Goal: Information Seeking & Learning: Learn about a topic

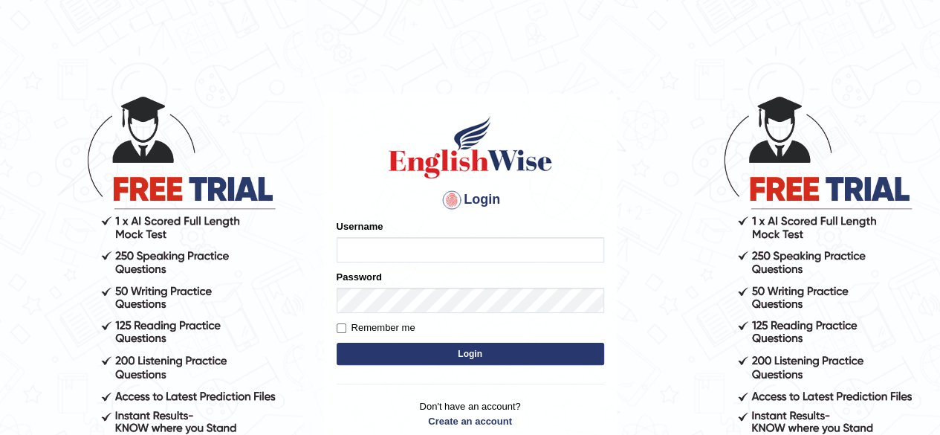
type input "sanjitk"
click at [474, 354] on button "Login" at bounding box center [470, 354] width 267 height 22
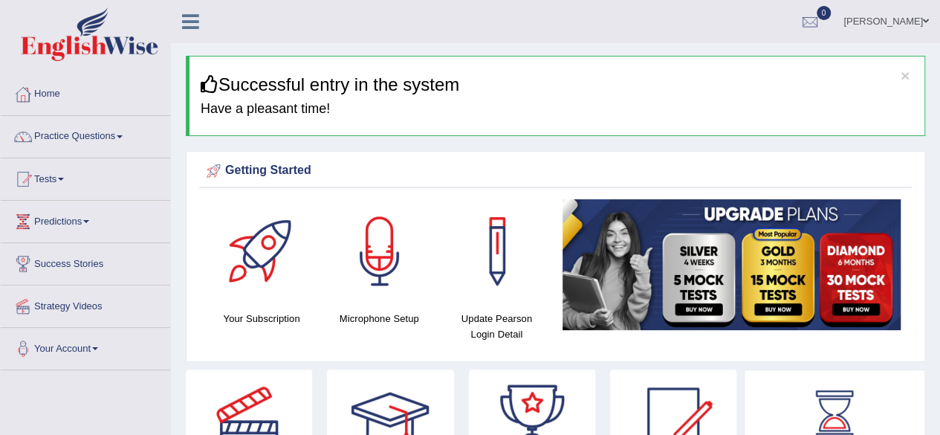
click at [98, 342] on link "Your Account" at bounding box center [85, 346] width 169 height 37
click at [124, 134] on link "Practice Questions" at bounding box center [85, 134] width 169 height 37
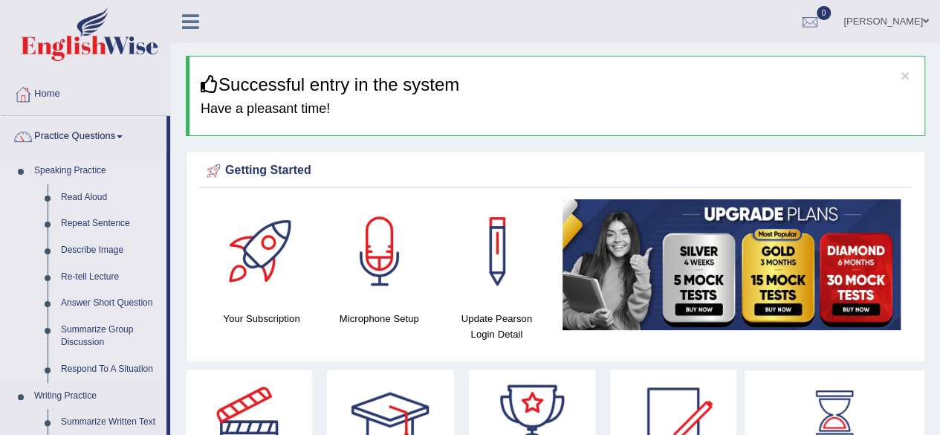
click at [106, 197] on link "Read Aloud" at bounding box center [110, 197] width 112 height 27
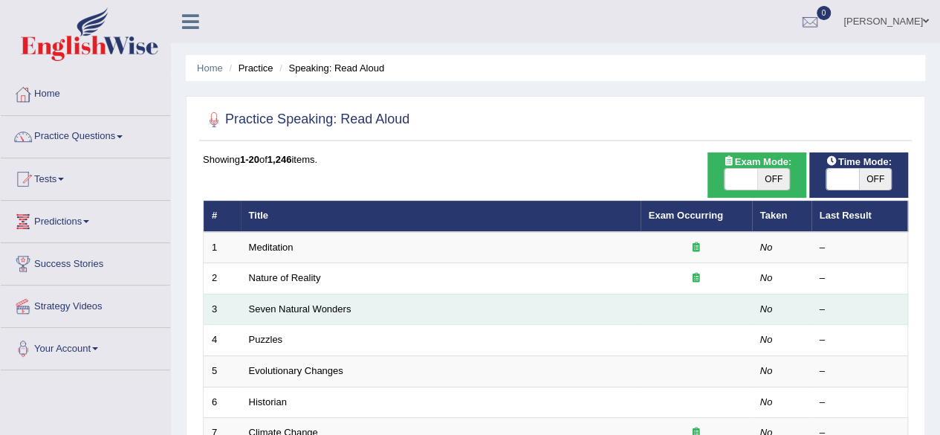
click at [418, 308] on td "Seven Natural Wonders" at bounding box center [441, 308] width 400 height 31
click at [305, 308] on link "Seven Natural Wonders" at bounding box center [300, 308] width 103 height 11
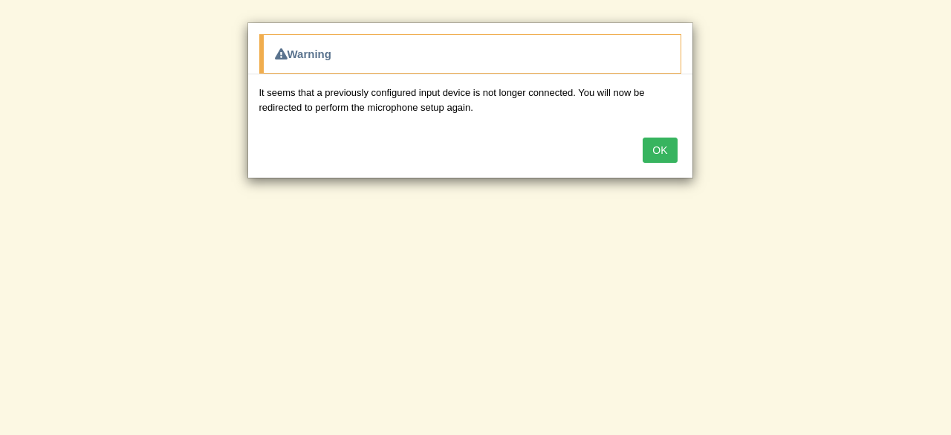
click at [666, 143] on button "OK" at bounding box center [660, 149] width 34 height 25
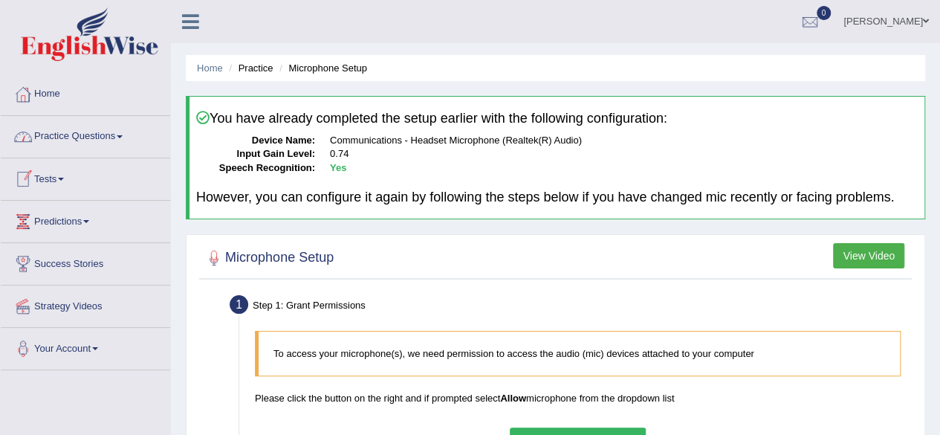
click at [123, 135] on span at bounding box center [120, 136] width 6 height 3
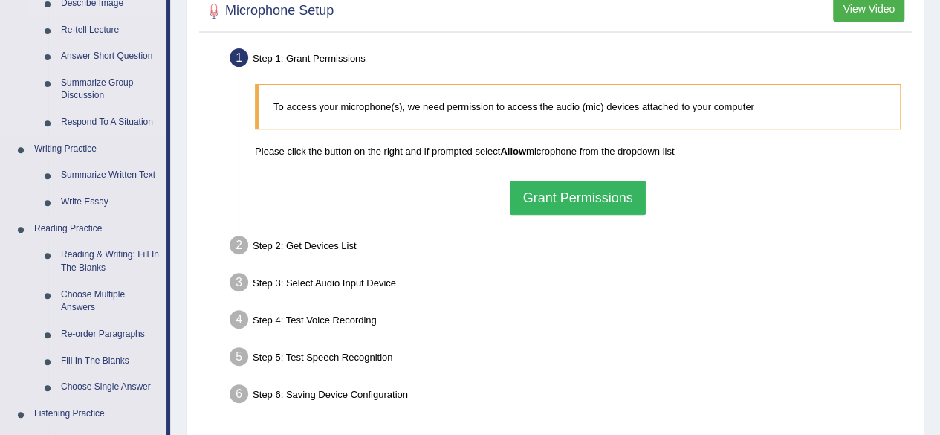
scroll to position [270, 0]
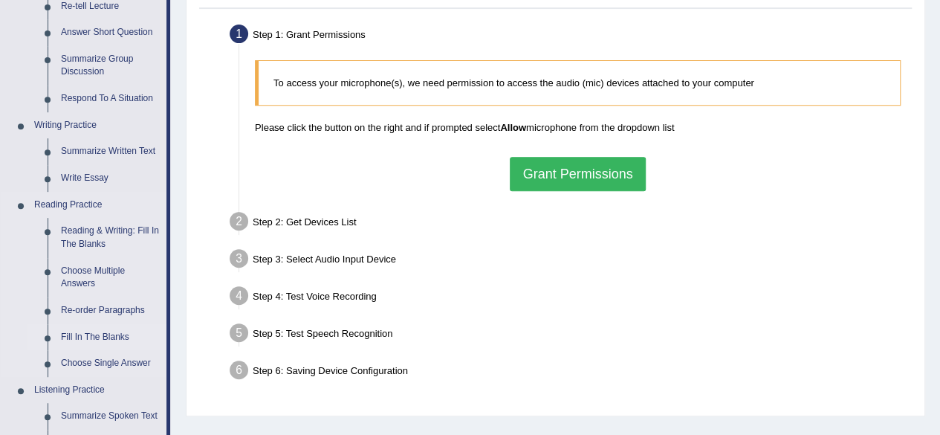
click at [119, 335] on link "Fill In The Blanks" at bounding box center [110, 337] width 112 height 27
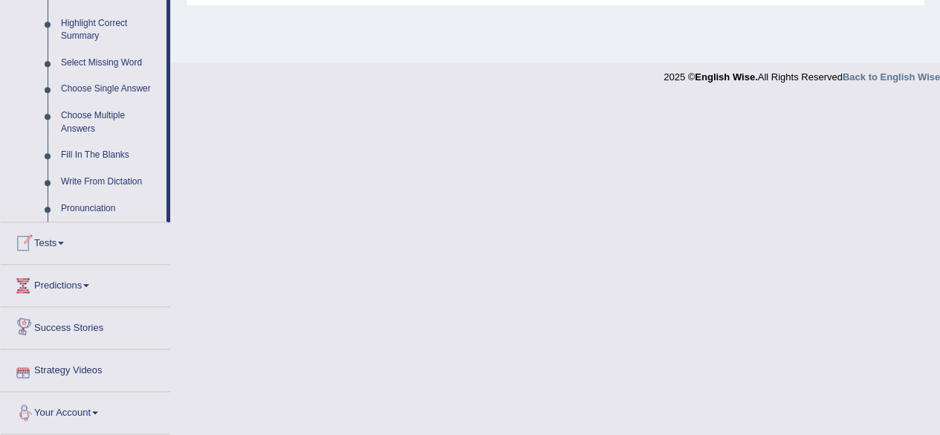
scroll to position [727, 0]
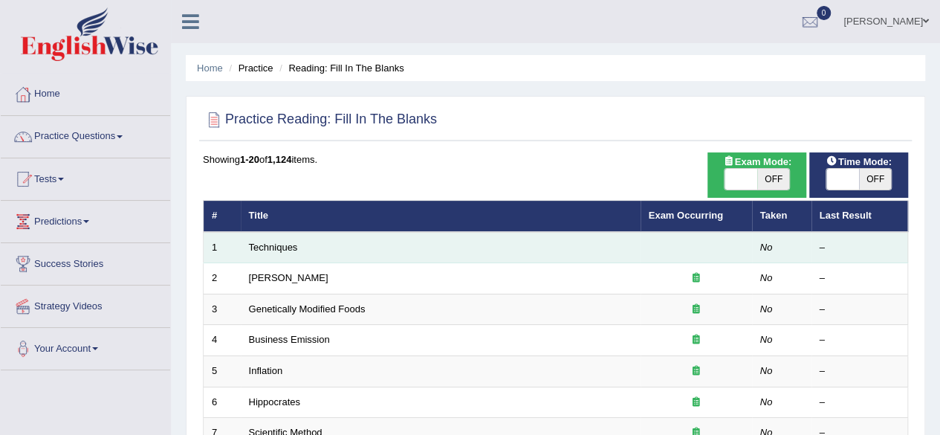
click at [404, 247] on td "Techniques" at bounding box center [441, 247] width 400 height 31
click at [285, 242] on link "Techniques" at bounding box center [273, 246] width 49 height 11
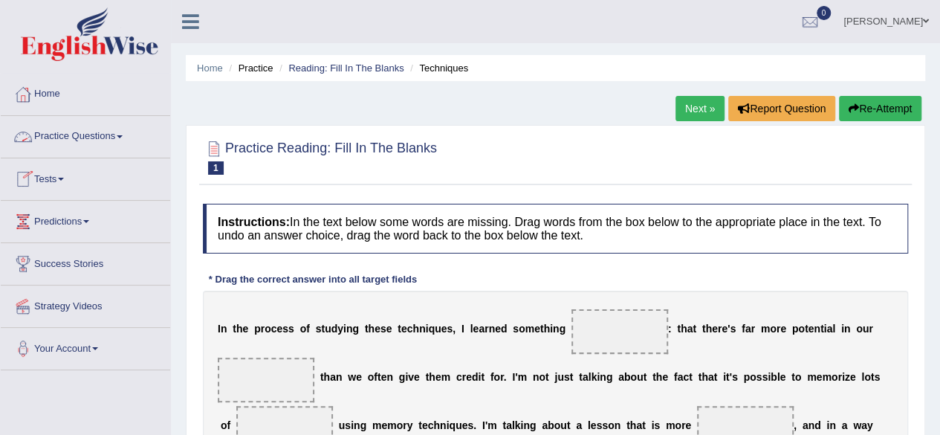
click at [123, 137] on span at bounding box center [120, 136] width 6 height 3
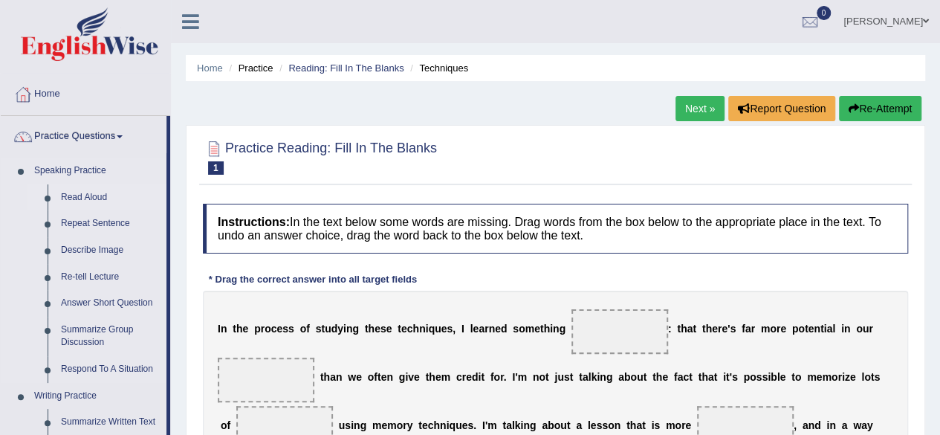
click at [108, 191] on link "Read Aloud" at bounding box center [110, 197] width 112 height 27
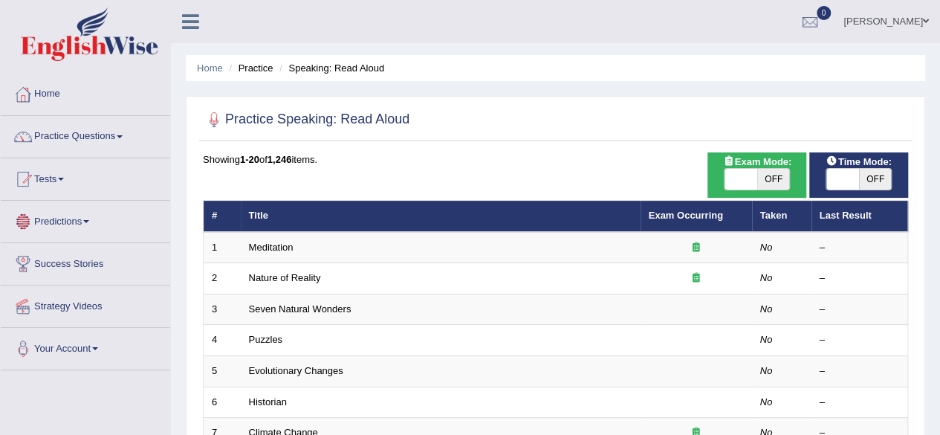
click at [94, 227] on link "Predictions" at bounding box center [85, 219] width 169 height 37
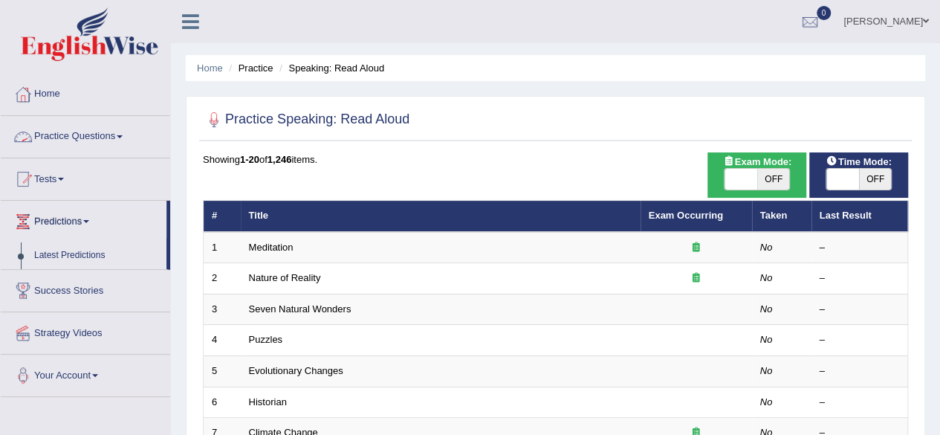
click at [124, 132] on link "Practice Questions" at bounding box center [85, 134] width 169 height 37
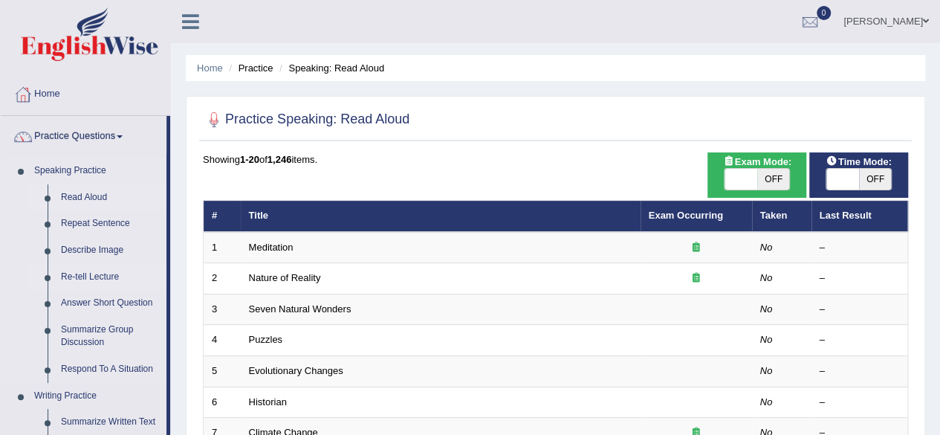
click at [116, 279] on link "Re-tell Lecture" at bounding box center [110, 277] width 112 height 27
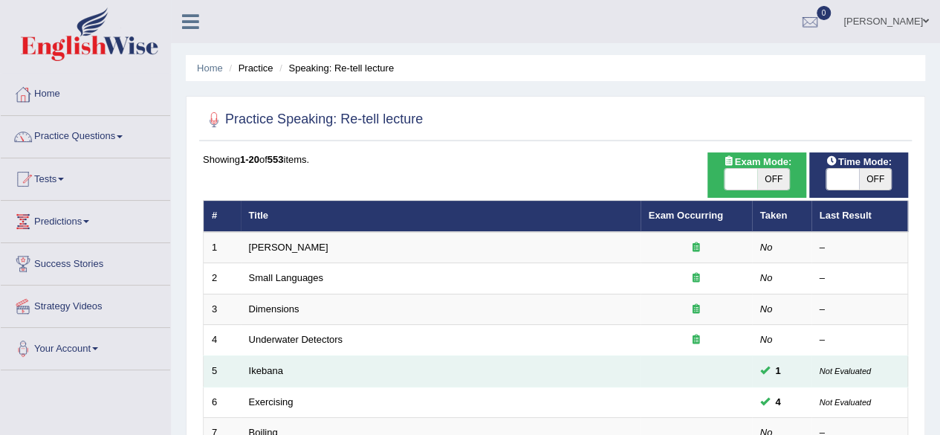
click at [285, 365] on td "Ikebana" at bounding box center [441, 371] width 400 height 31
click at [259, 372] on link "Ikebana" at bounding box center [266, 370] width 34 height 11
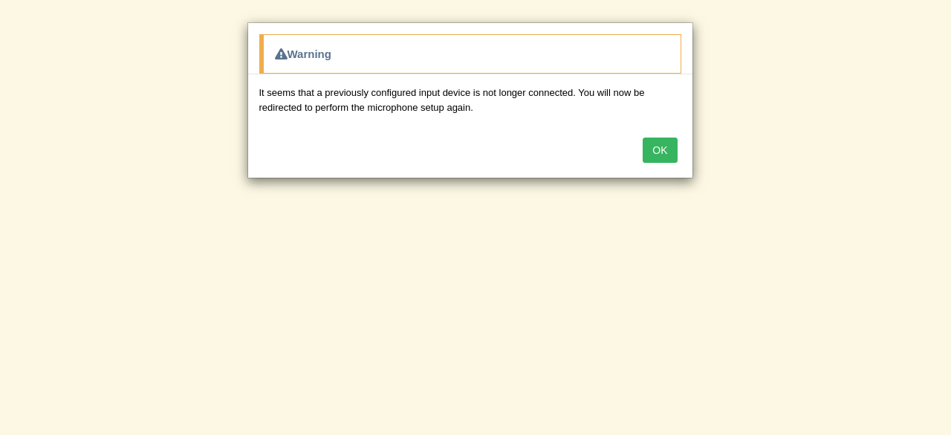
click at [655, 149] on button "OK" at bounding box center [660, 149] width 34 height 25
click at [663, 146] on button "OK" at bounding box center [660, 149] width 34 height 25
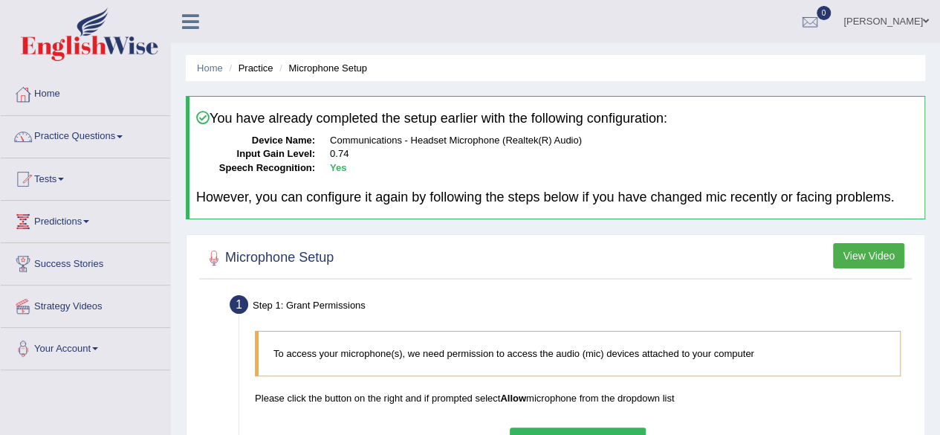
click at [123, 137] on span at bounding box center [120, 136] width 6 height 3
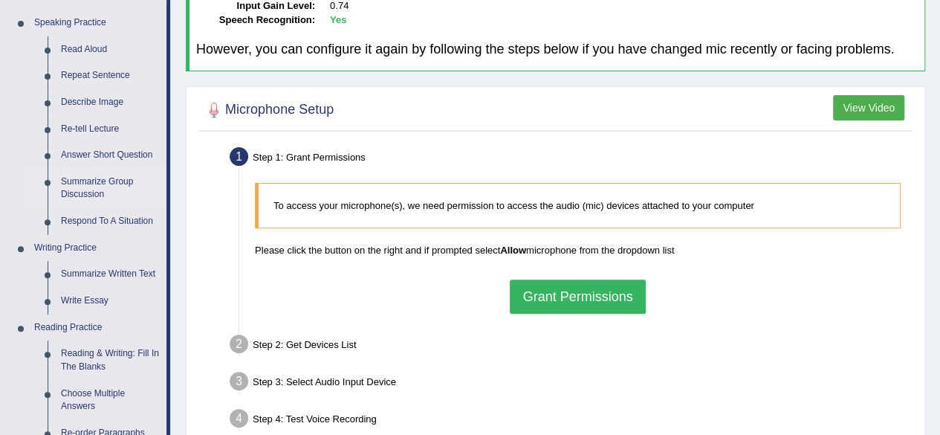
scroll to position [155, 0]
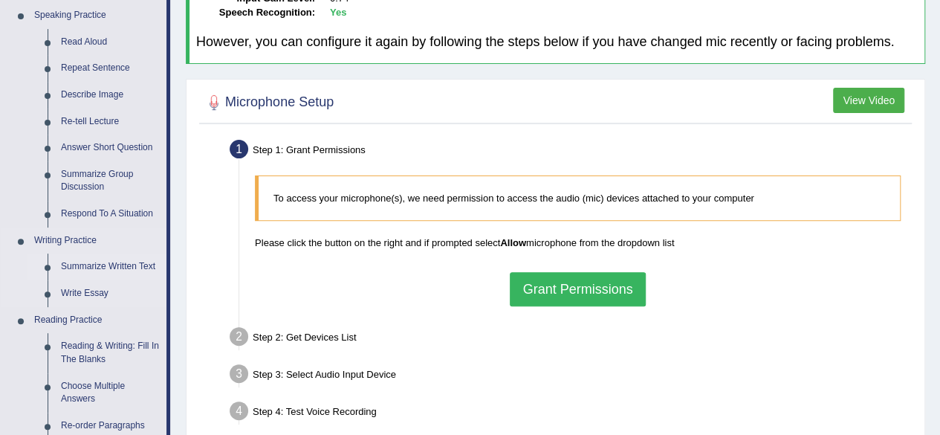
click at [122, 267] on link "Summarize Written Text" at bounding box center [110, 266] width 112 height 27
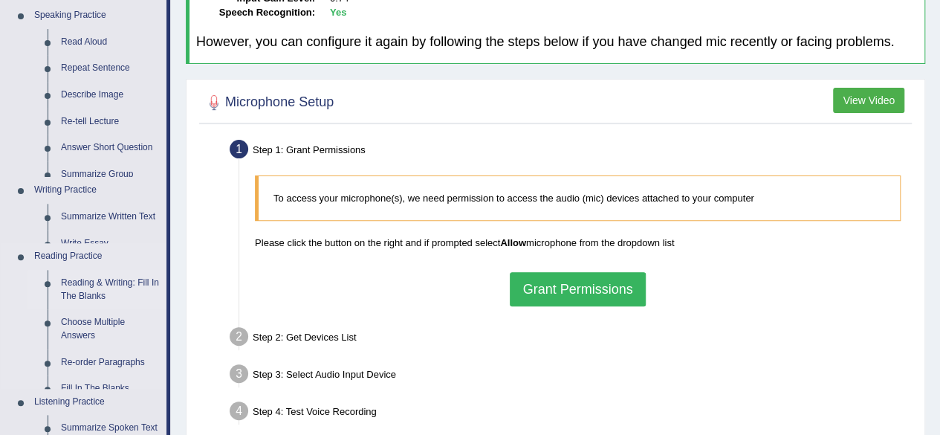
click at [122, 267] on ul "Speaking Practice Read Aloud Repeat Sentence Describe Image Re-tell Lecture Ans…" at bounding box center [84, 297] width 166 height 591
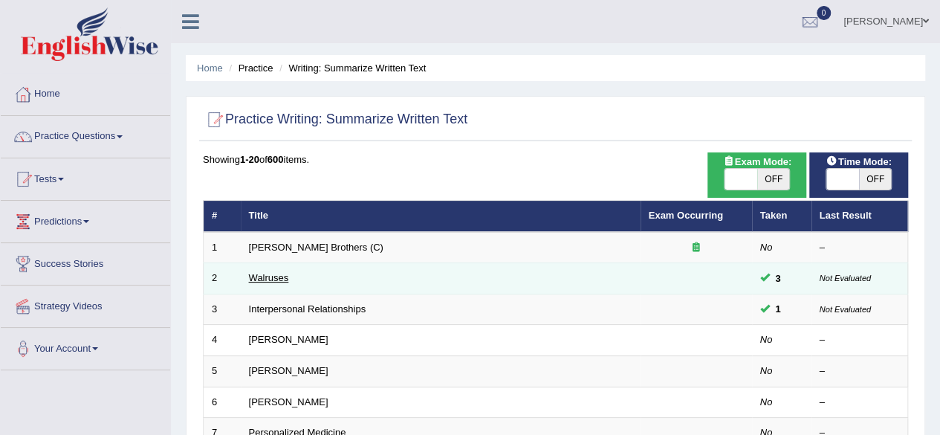
click at [263, 276] on link "Walruses" at bounding box center [269, 277] width 40 height 11
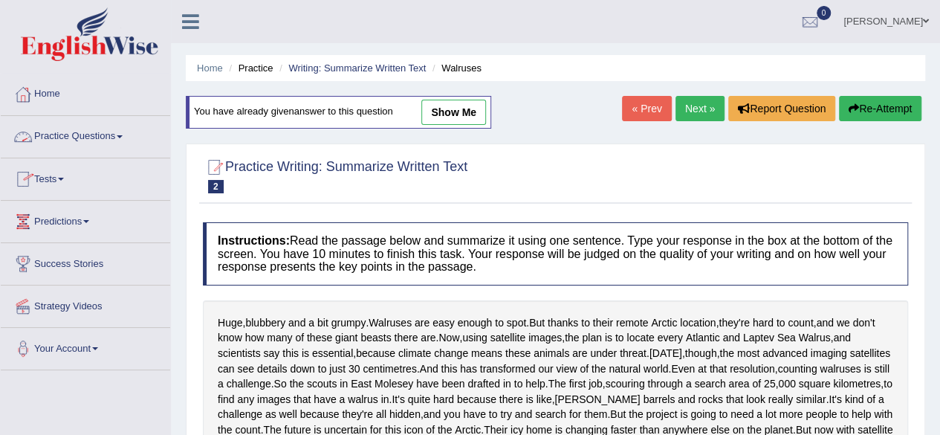
click at [120, 129] on link "Practice Questions" at bounding box center [85, 134] width 169 height 37
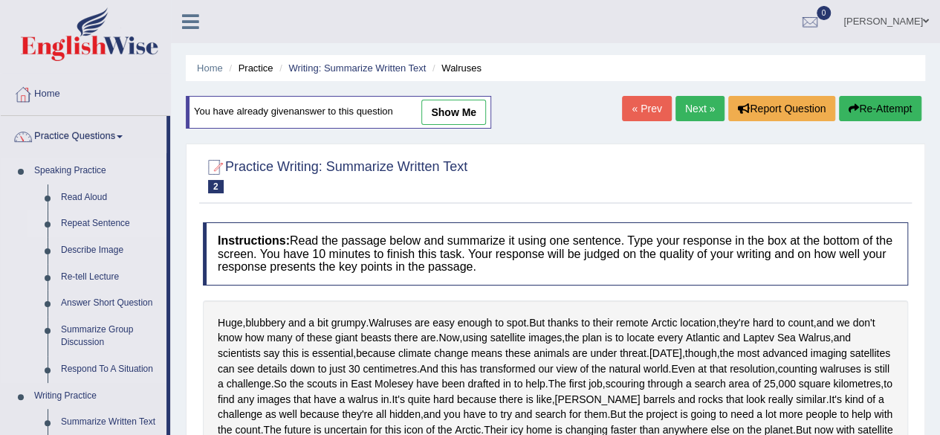
click at [110, 225] on link "Repeat Sentence" at bounding box center [110, 223] width 112 height 27
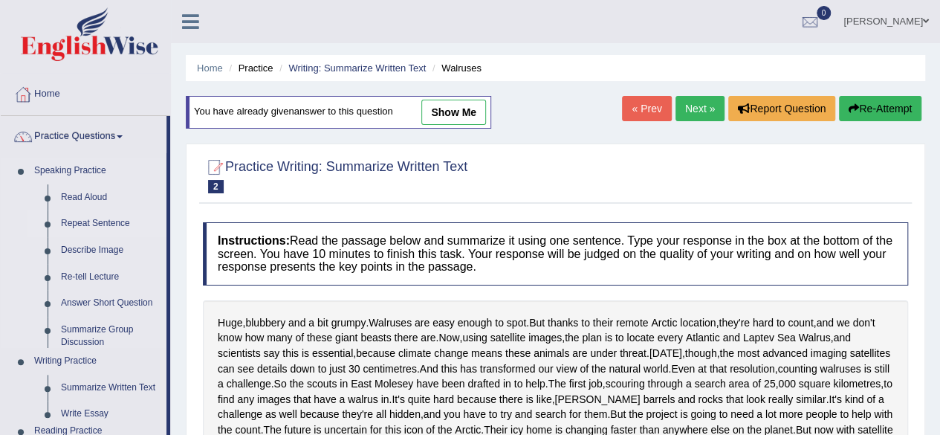
click at [110, 225] on link "Repeat Sentence" at bounding box center [110, 223] width 112 height 27
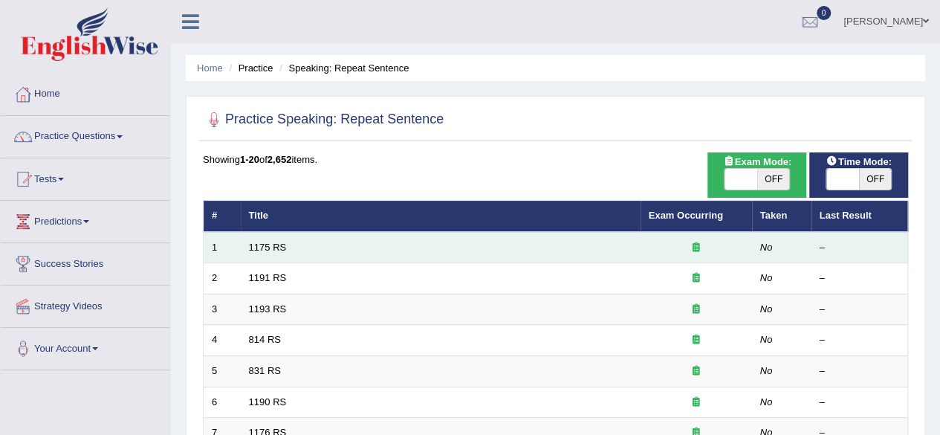
click at [691, 246] on div at bounding box center [696, 248] width 95 height 14
click at [275, 252] on td "1175 RS" at bounding box center [441, 247] width 400 height 31
click at [247, 250] on td "1175 RS" at bounding box center [441, 247] width 400 height 31
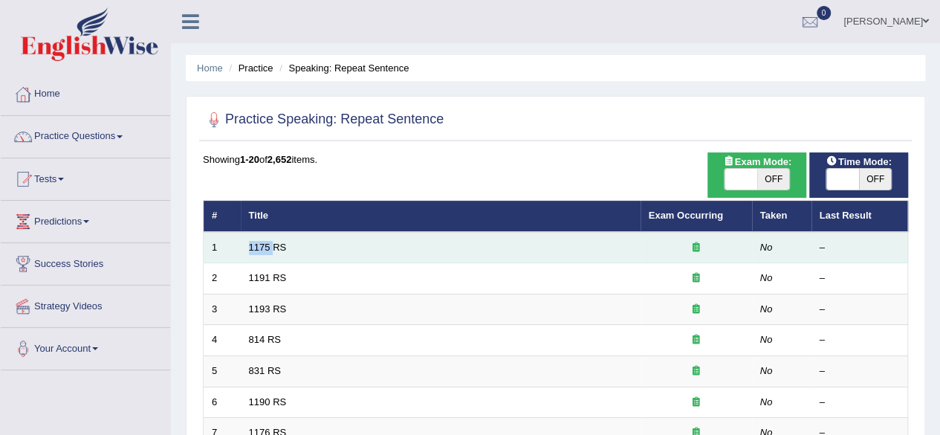
click at [247, 250] on td "1175 RS" at bounding box center [441, 247] width 400 height 31
click at [450, 252] on td "1175 RS" at bounding box center [441, 247] width 400 height 31
click at [691, 248] on div at bounding box center [696, 248] width 95 height 14
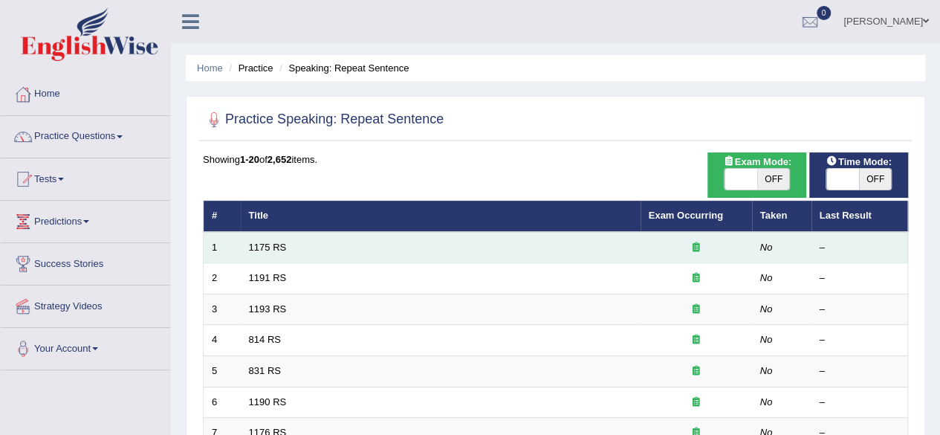
click at [774, 238] on td "No" at bounding box center [781, 247] width 59 height 31
click at [253, 242] on link "1175 RS" at bounding box center [268, 246] width 38 height 11
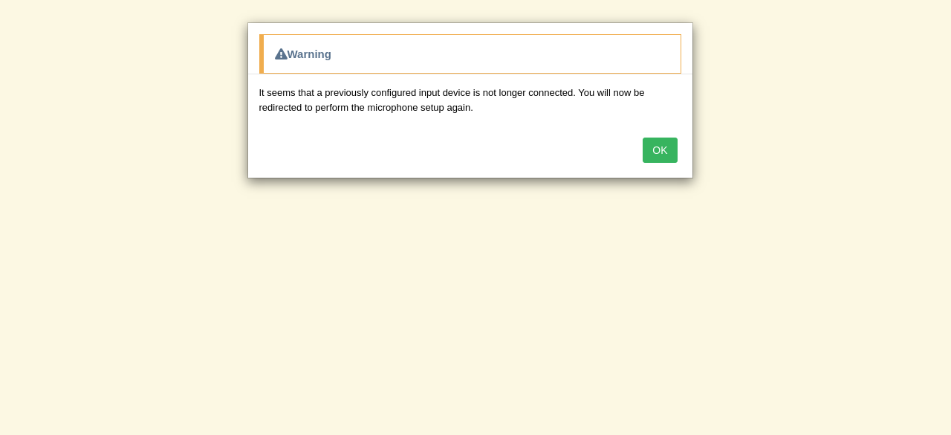
click at [661, 143] on button "OK" at bounding box center [660, 149] width 34 height 25
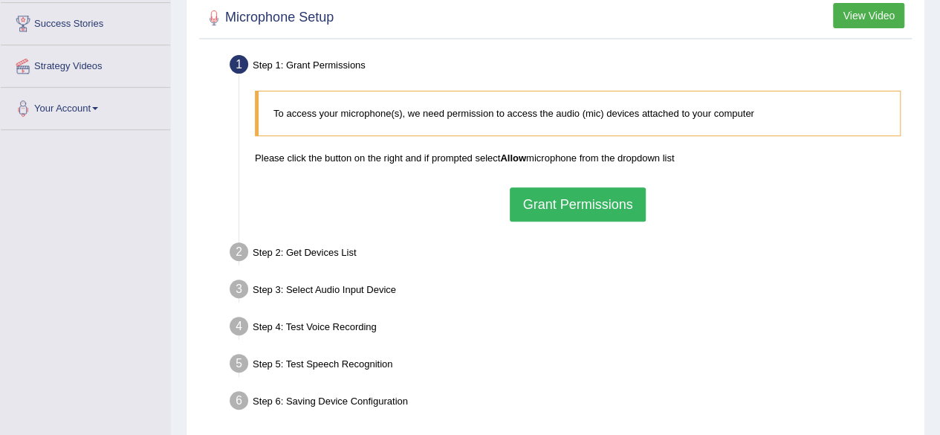
scroll to position [241, 0]
click at [583, 209] on button "Grant Permissions" at bounding box center [577, 203] width 135 height 34
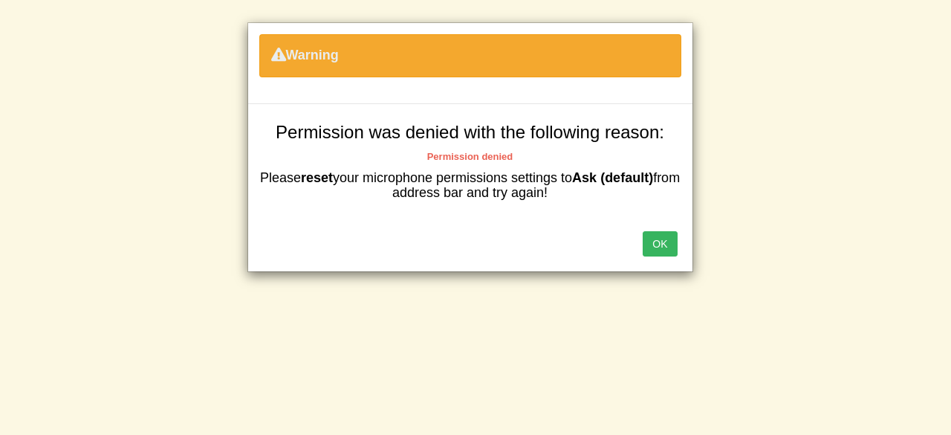
click at [583, 209] on div "Warning Permission was denied with the following reason: Permission denied Plea…" at bounding box center [475, 217] width 951 height 435
click at [663, 234] on button "OK" at bounding box center [660, 243] width 34 height 25
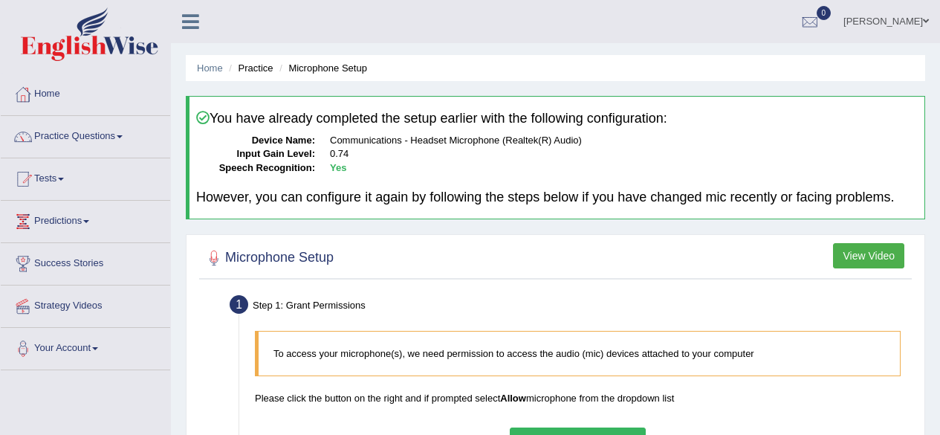
scroll to position [252, 0]
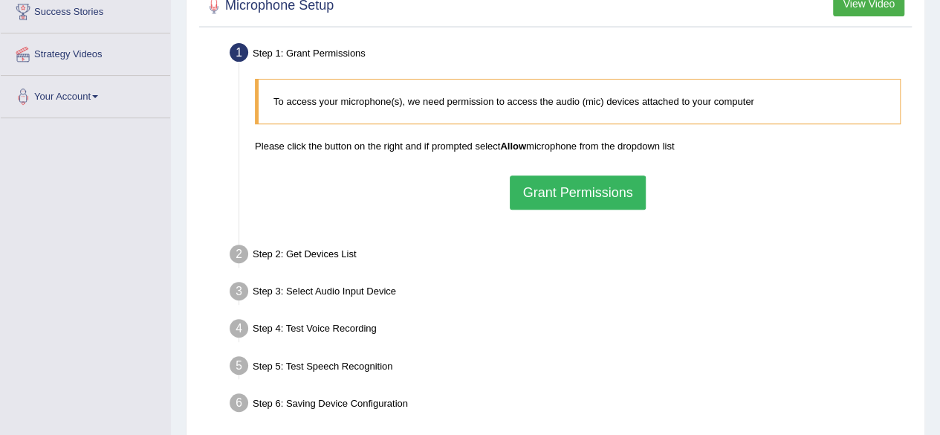
click at [586, 203] on ul "Step 1: Grant Permissions To access your microphone(s), we need permission to a…" at bounding box center [555, 230] width 705 height 382
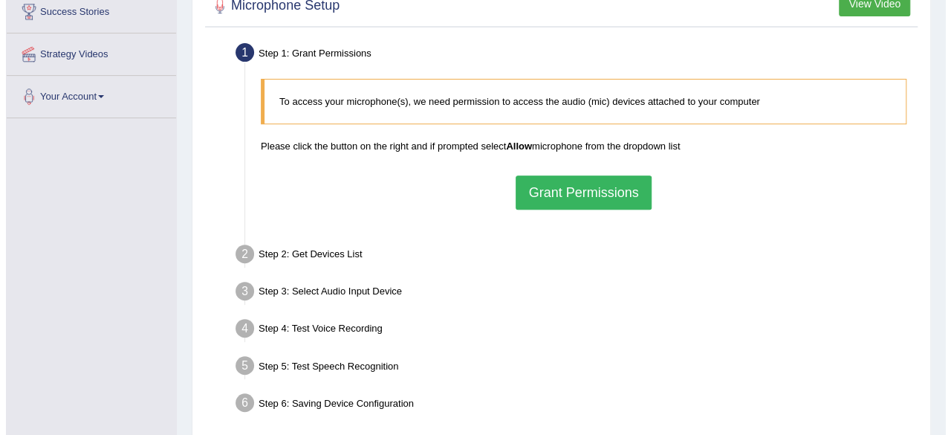
scroll to position [0, 0]
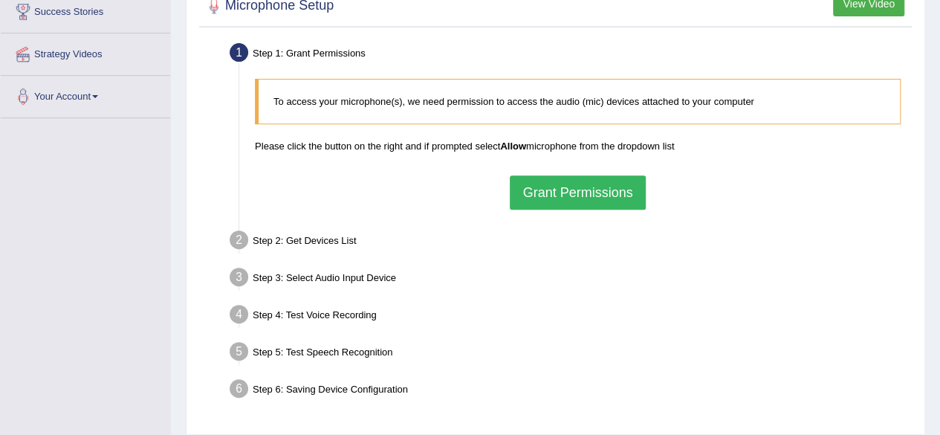
click at [576, 186] on button "Grant Permissions" at bounding box center [577, 192] width 135 height 34
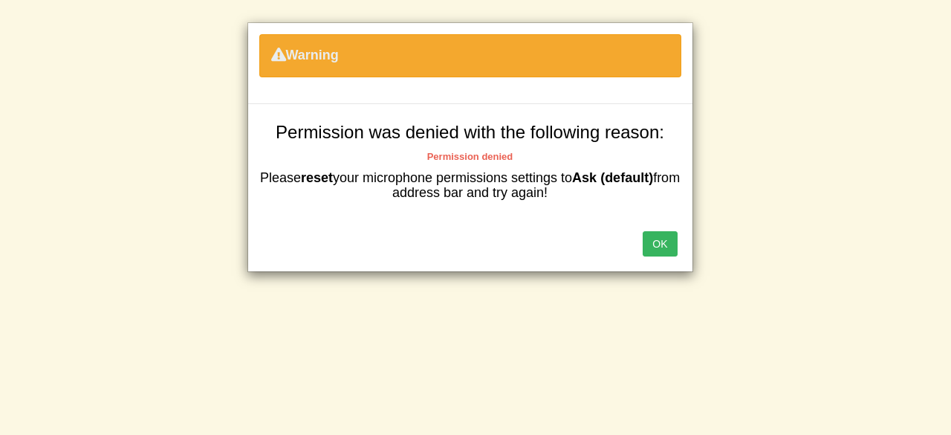
click at [667, 241] on button "OK" at bounding box center [660, 243] width 34 height 25
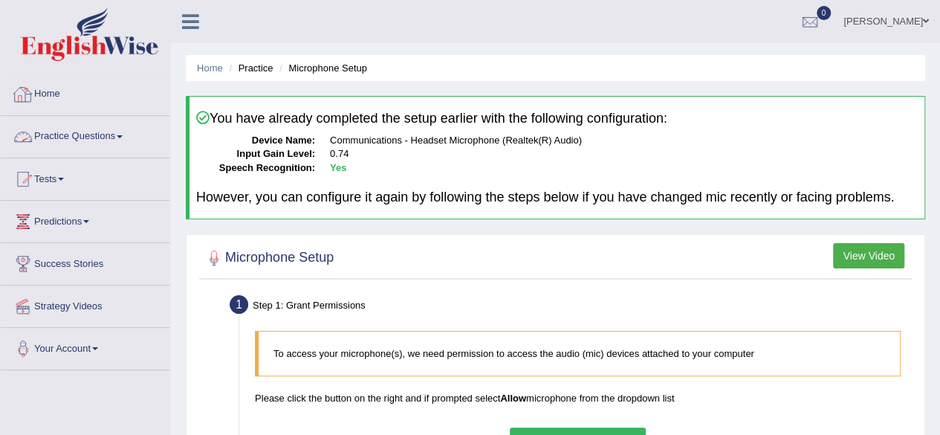
click at [127, 134] on link "Practice Questions" at bounding box center [85, 134] width 169 height 37
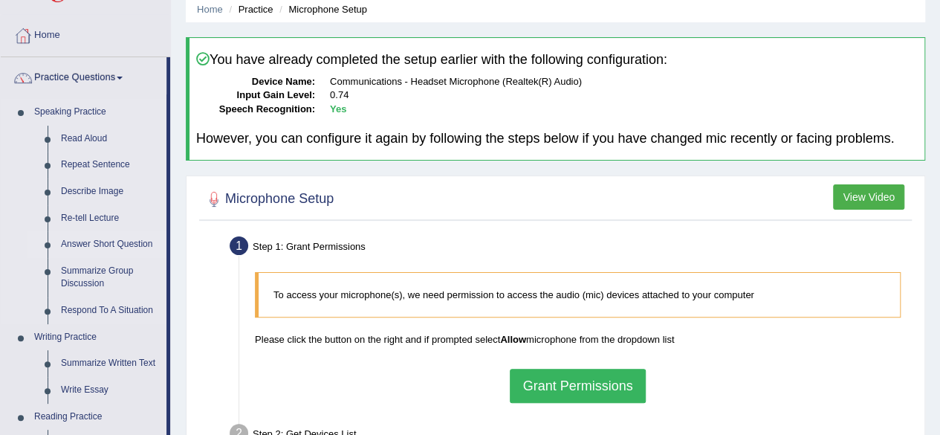
scroll to position [59, 0]
click at [119, 241] on link "Answer Short Question" at bounding box center [110, 243] width 112 height 27
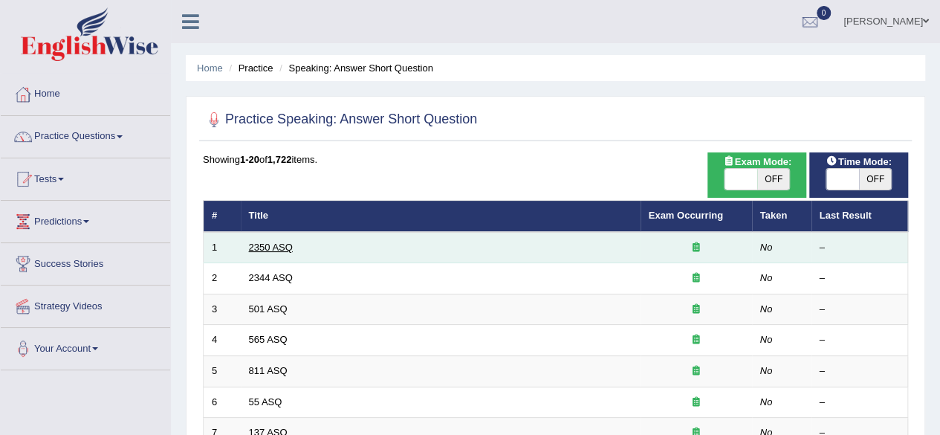
click at [271, 248] on link "2350 ASQ" at bounding box center [271, 246] width 44 height 11
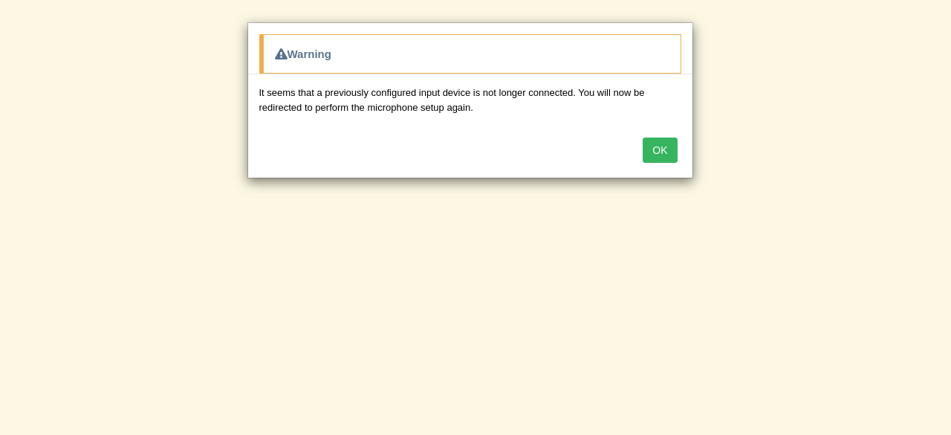
click at [661, 148] on button "OK" at bounding box center [660, 149] width 34 height 25
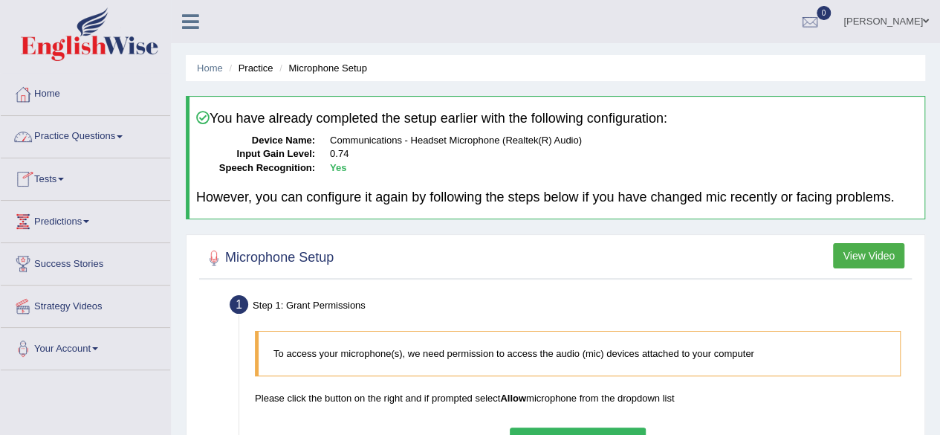
click at [123, 135] on span at bounding box center [120, 136] width 6 height 3
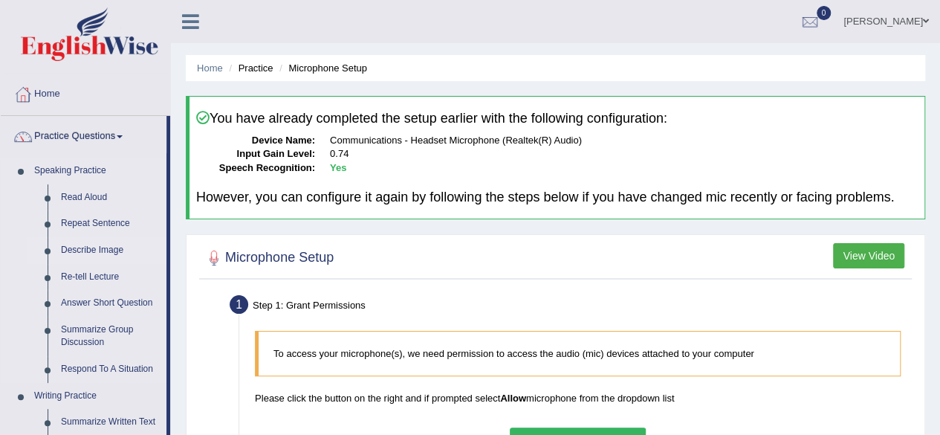
click at [97, 253] on link "Describe Image" at bounding box center [110, 250] width 112 height 27
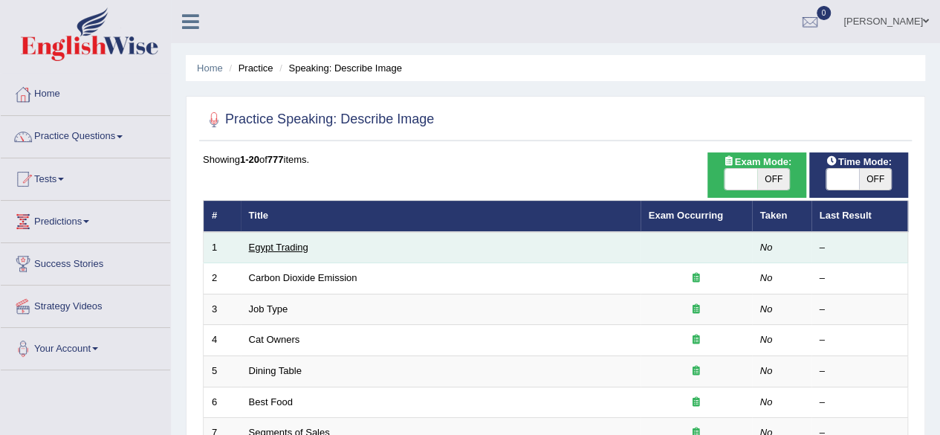
click at [307, 244] on link "Egypt Trading" at bounding box center [278, 246] width 59 height 11
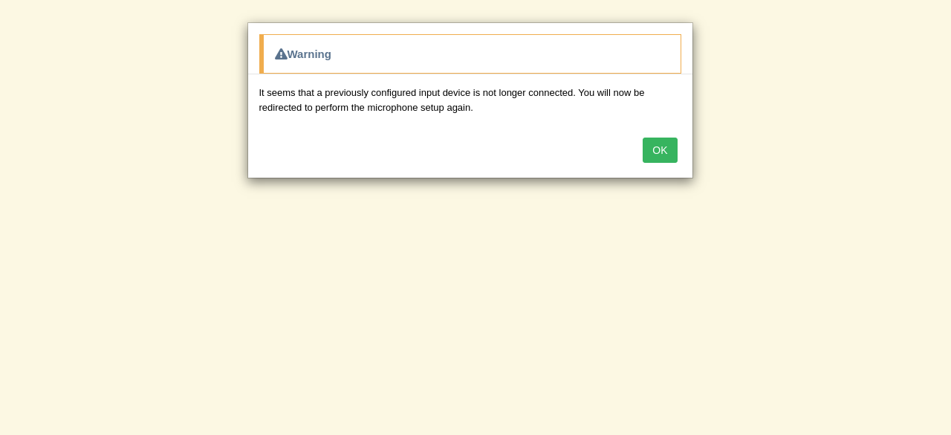
click at [664, 146] on button "OK" at bounding box center [660, 149] width 34 height 25
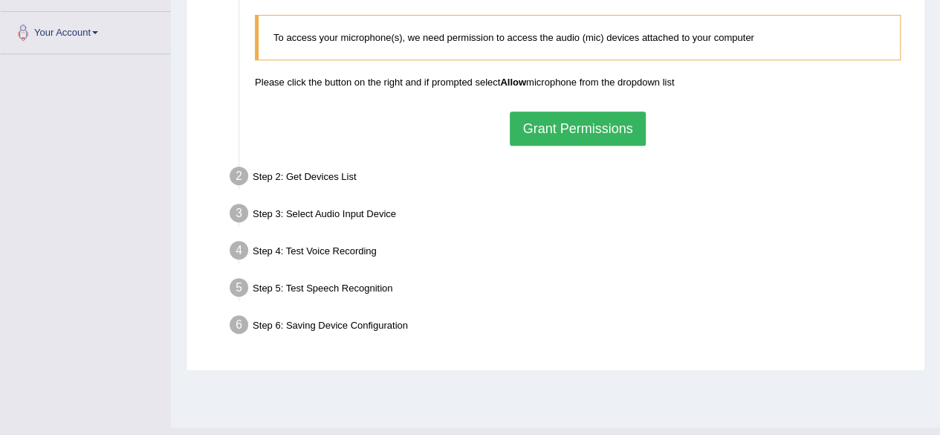
scroll to position [317, 0]
click at [575, 126] on button "Grant Permissions" at bounding box center [577, 128] width 135 height 34
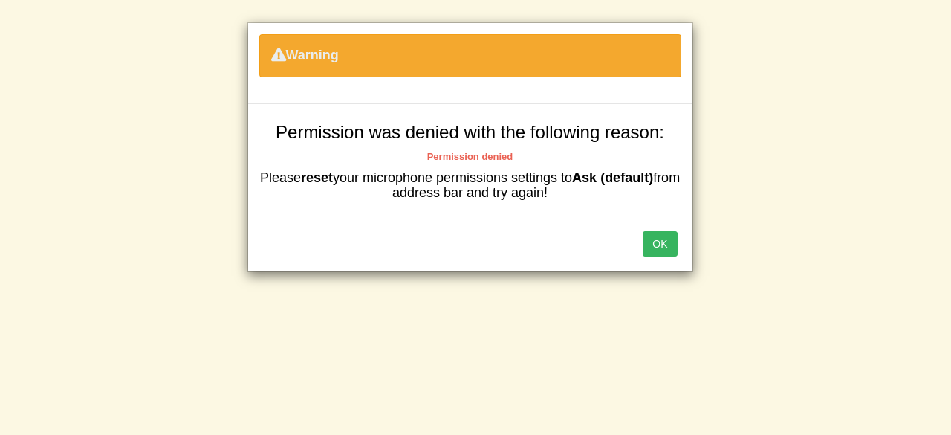
click at [657, 246] on button "OK" at bounding box center [660, 243] width 34 height 25
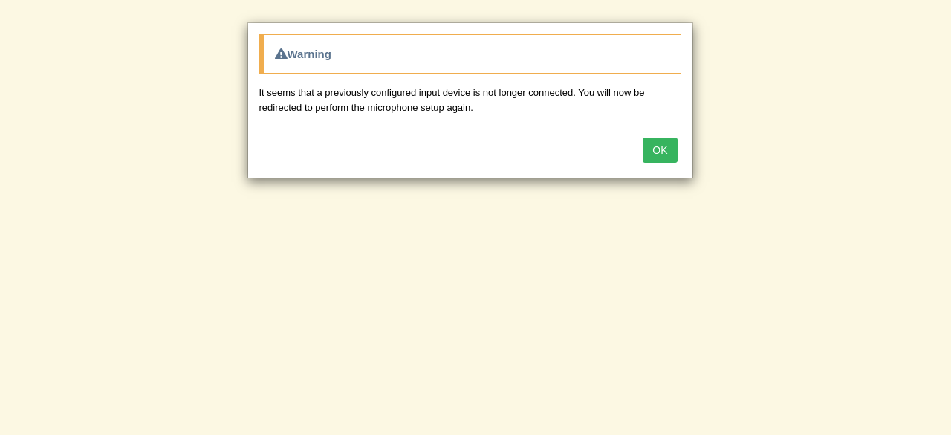
click at [666, 144] on button "OK" at bounding box center [660, 149] width 34 height 25
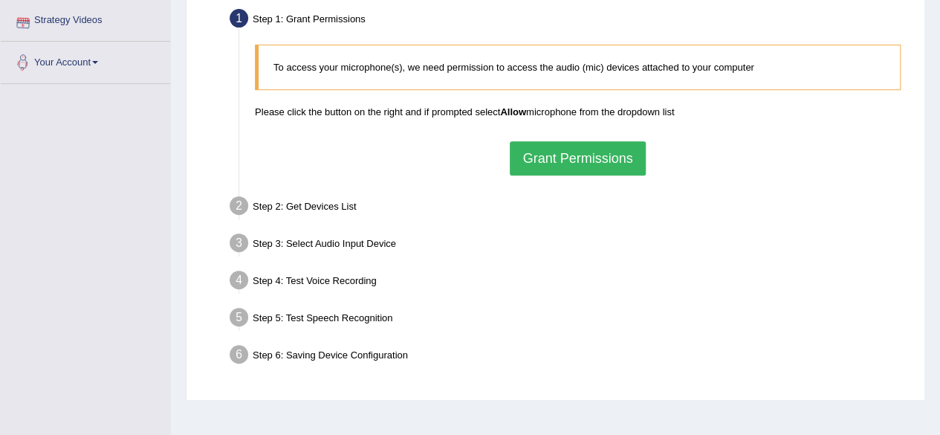
scroll to position [287, 0]
click at [103, 56] on link "Your Account" at bounding box center [85, 59] width 169 height 37
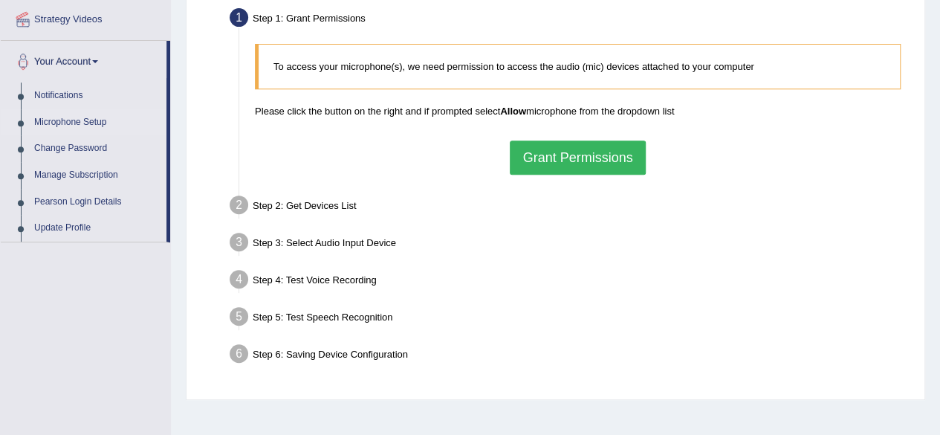
click at [105, 123] on link "Microphone Setup" at bounding box center [96, 122] width 139 height 27
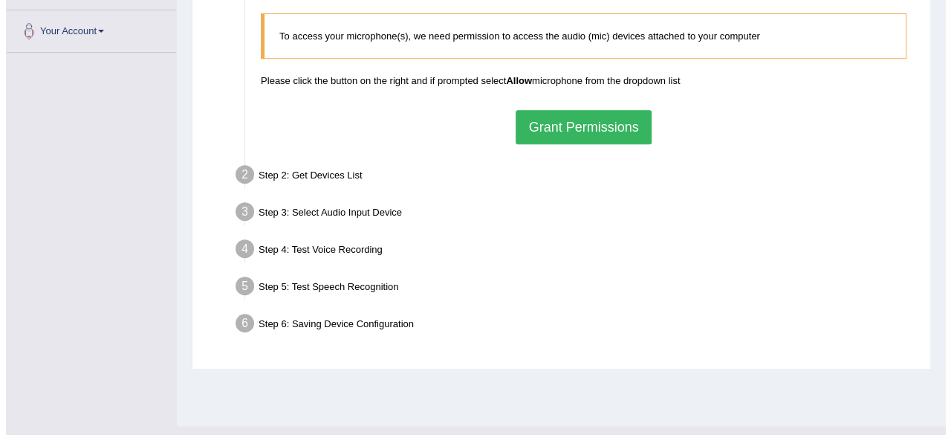
scroll to position [318, 0]
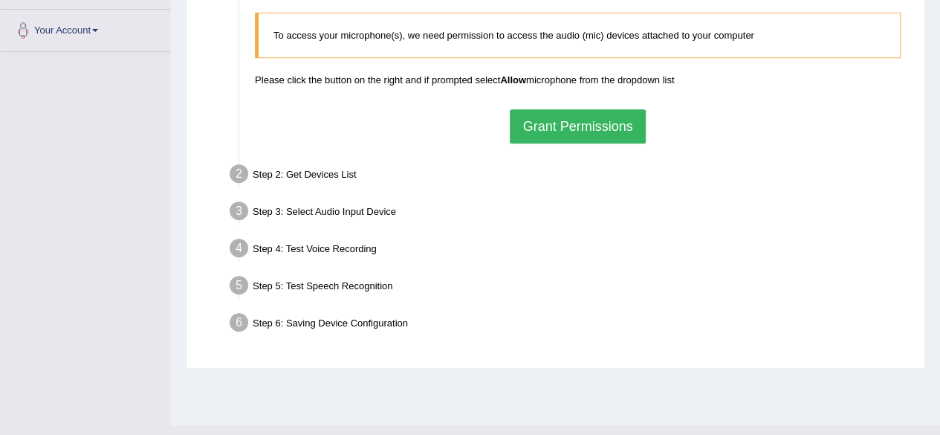
click at [546, 123] on button "Grant Permissions" at bounding box center [577, 126] width 135 height 34
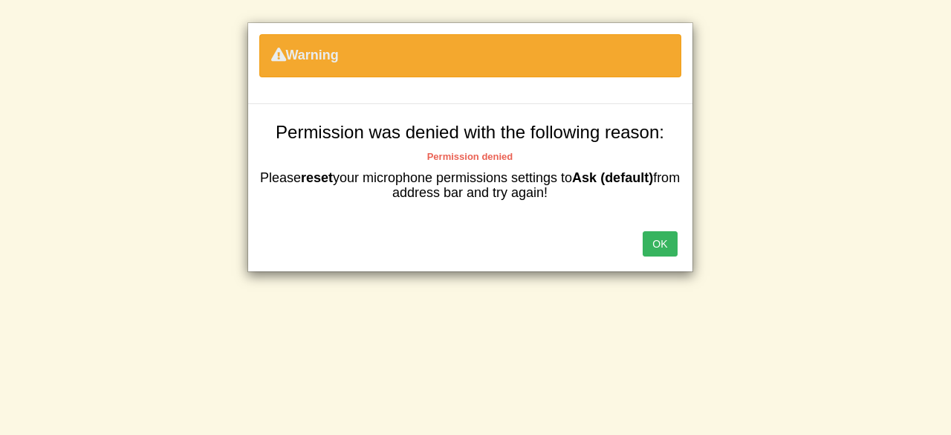
click at [672, 243] on button "OK" at bounding box center [660, 243] width 34 height 25
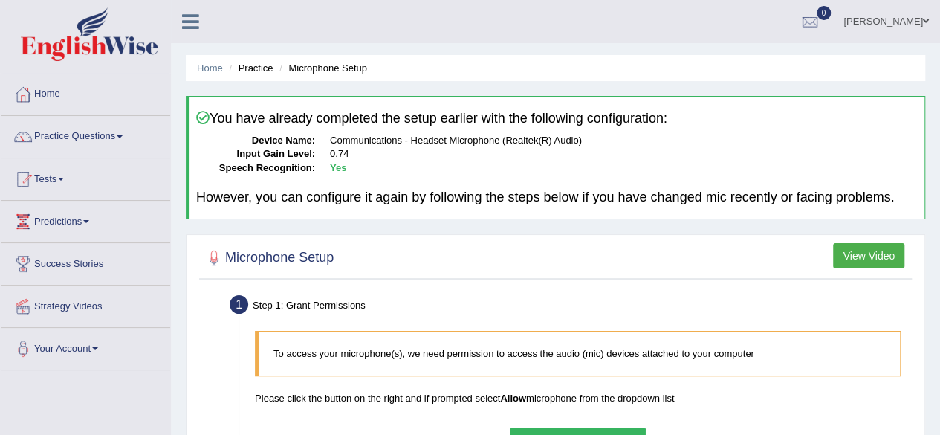
click at [123, 135] on span at bounding box center [120, 136] width 6 height 3
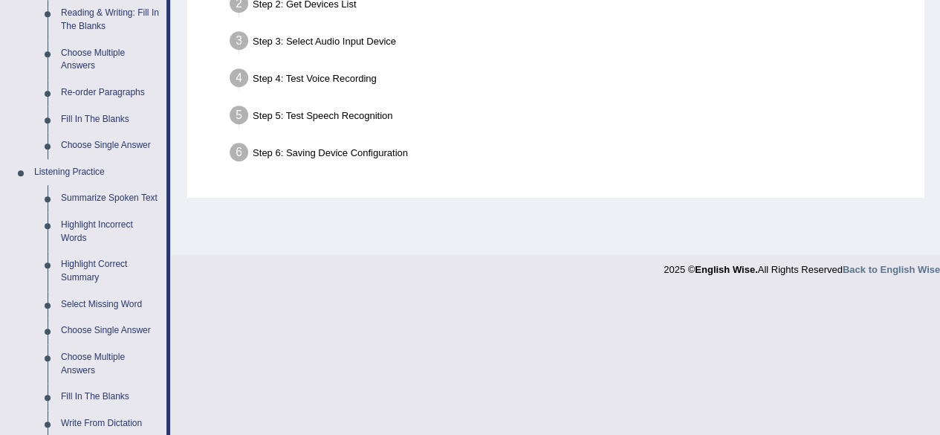
scroll to position [489, 0]
click at [83, 198] on link "Summarize Spoken Text" at bounding box center [110, 197] width 112 height 27
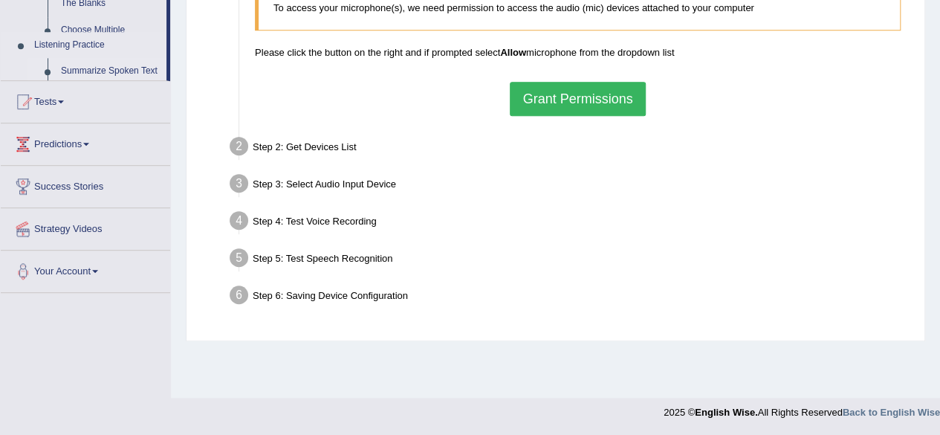
scroll to position [345, 0]
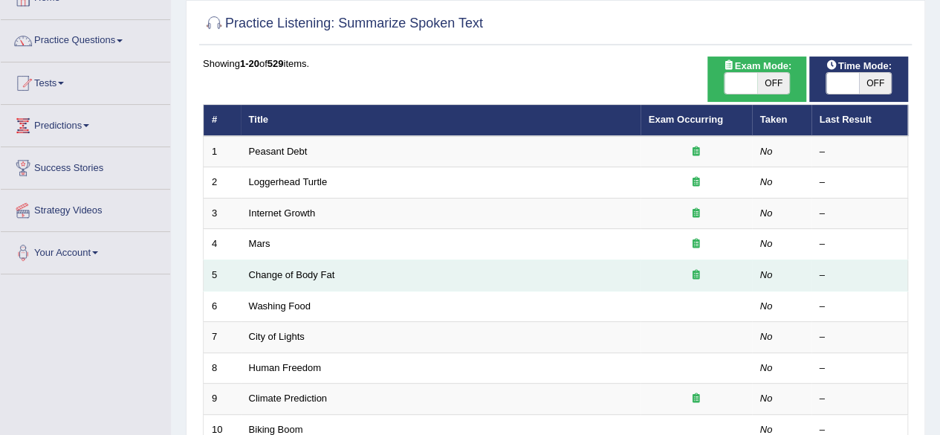
scroll to position [97, 0]
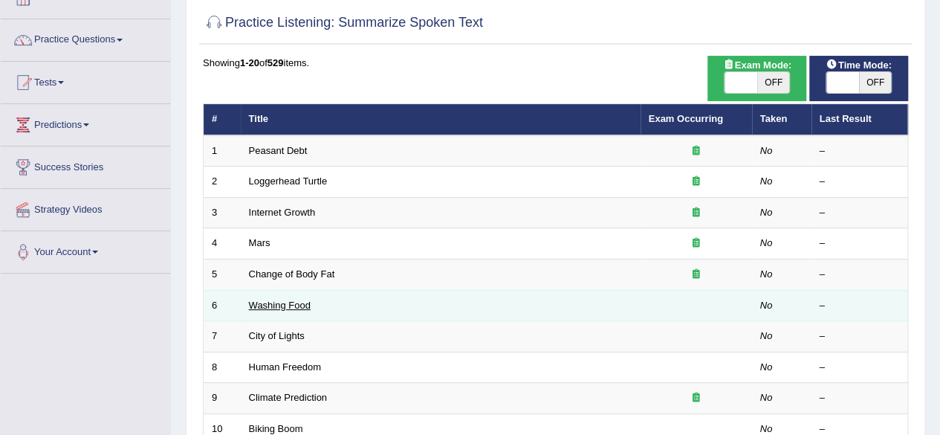
click at [282, 302] on link "Washing Food" at bounding box center [280, 304] width 62 height 11
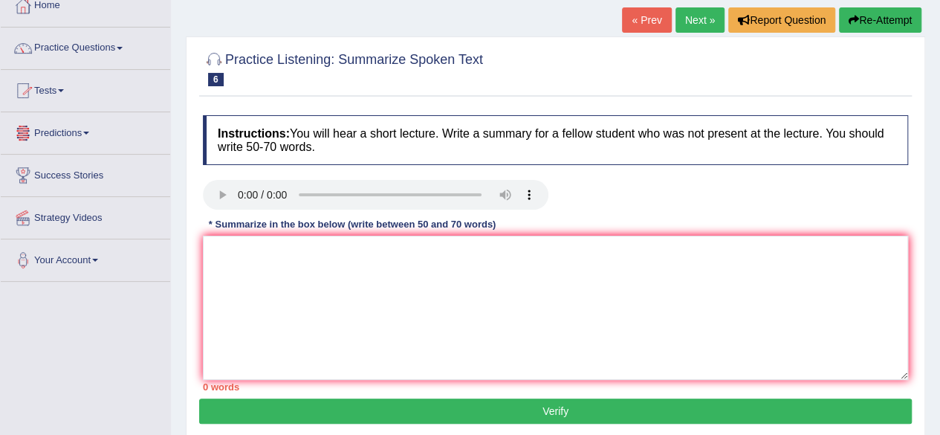
scroll to position [86, 0]
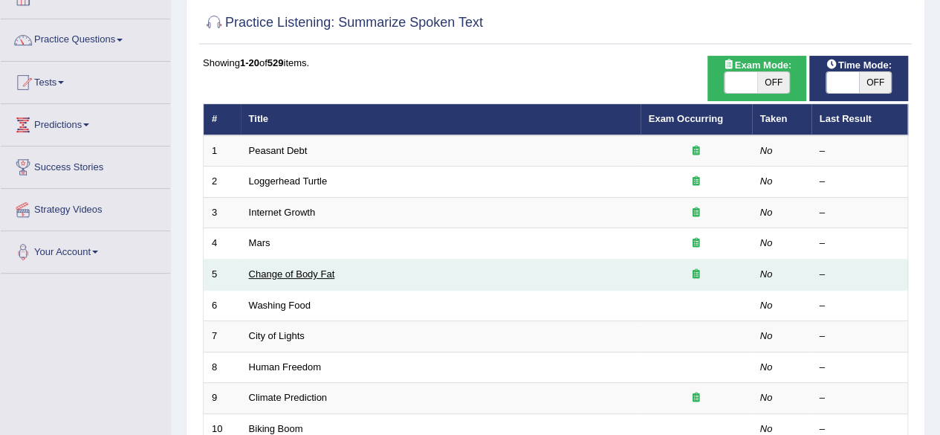
click at [256, 270] on link "Change of Body Fat" at bounding box center [292, 273] width 86 height 11
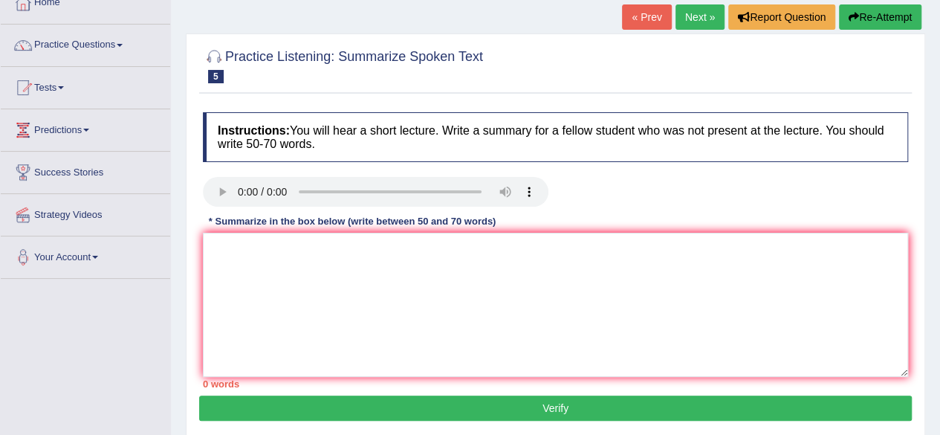
scroll to position [90, 0]
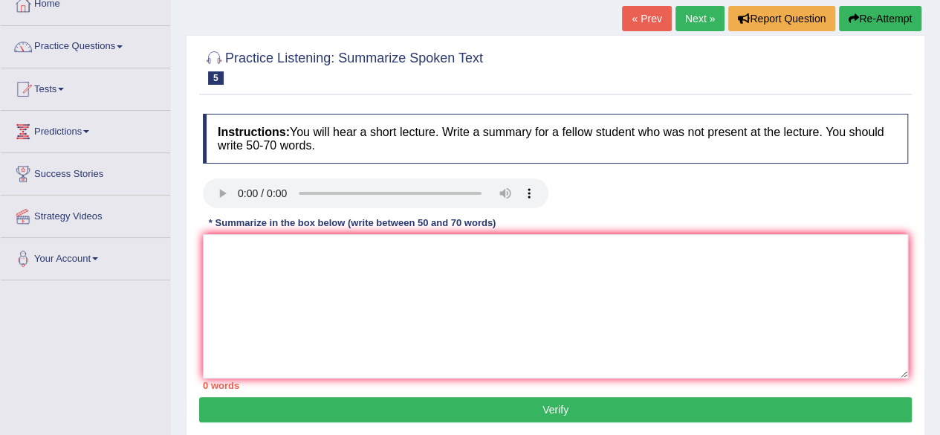
click at [123, 42] on link "Practice Questions" at bounding box center [85, 44] width 169 height 37
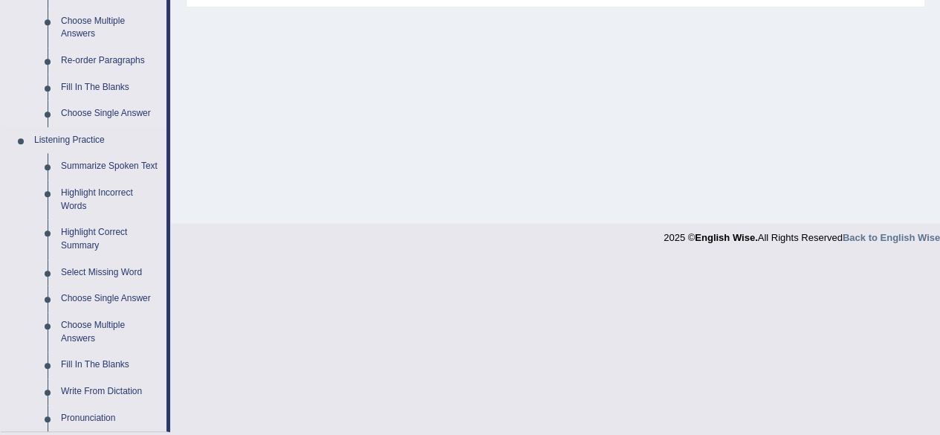
scroll to position [519, 0]
click at [108, 296] on link "Choose Single Answer" at bounding box center [110, 300] width 112 height 27
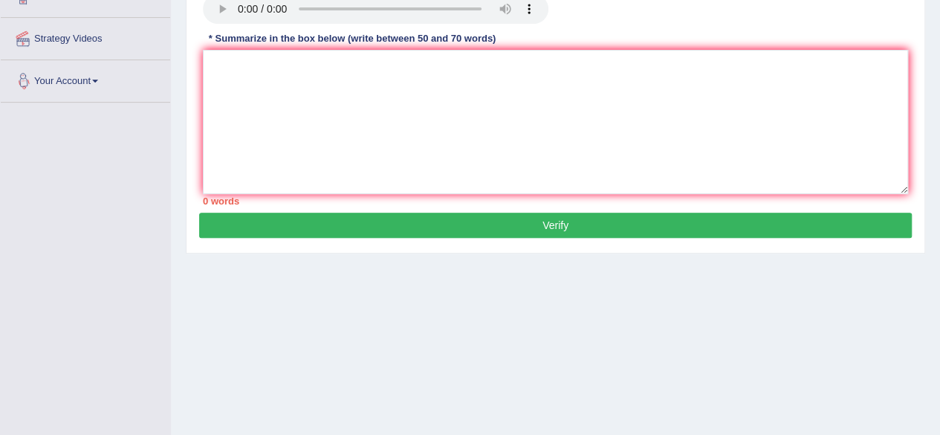
scroll to position [345, 0]
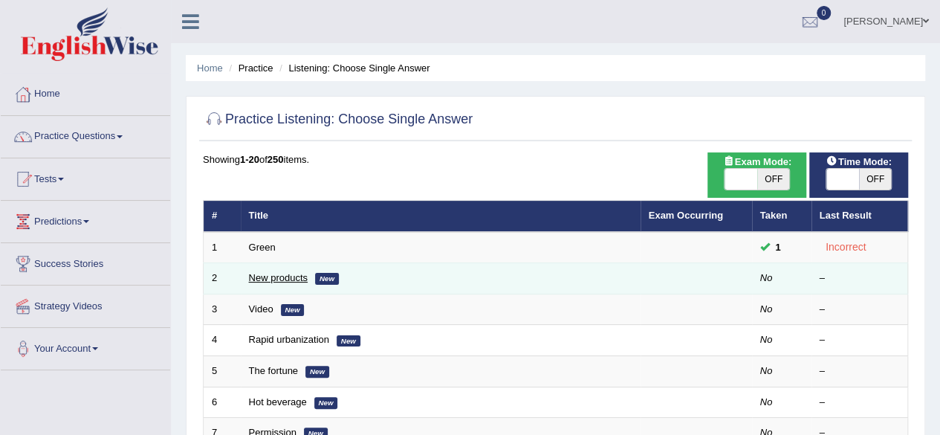
click at [257, 275] on link "New products" at bounding box center [278, 277] width 59 height 11
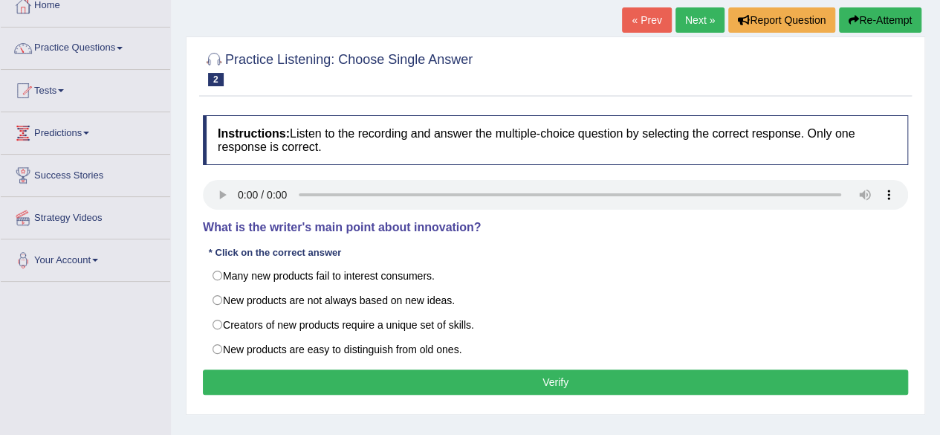
scroll to position [89, 0]
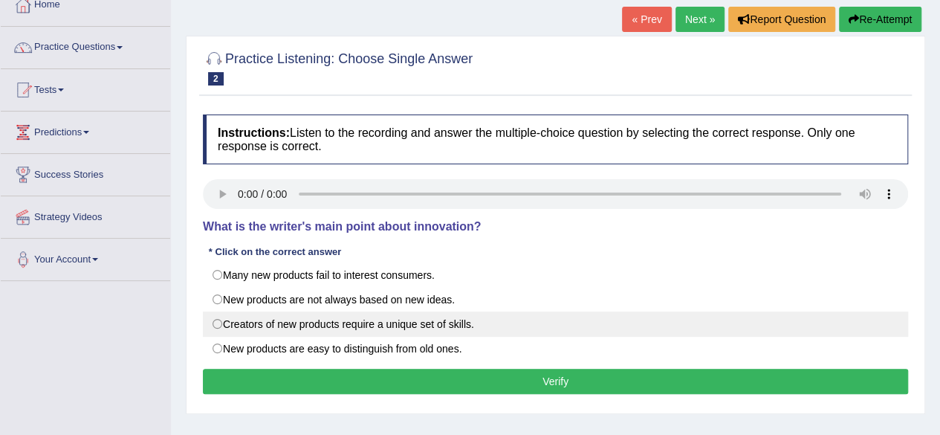
click at [215, 317] on label "Creators of new products require a unique set of skills." at bounding box center [555, 323] width 705 height 25
radio input "true"
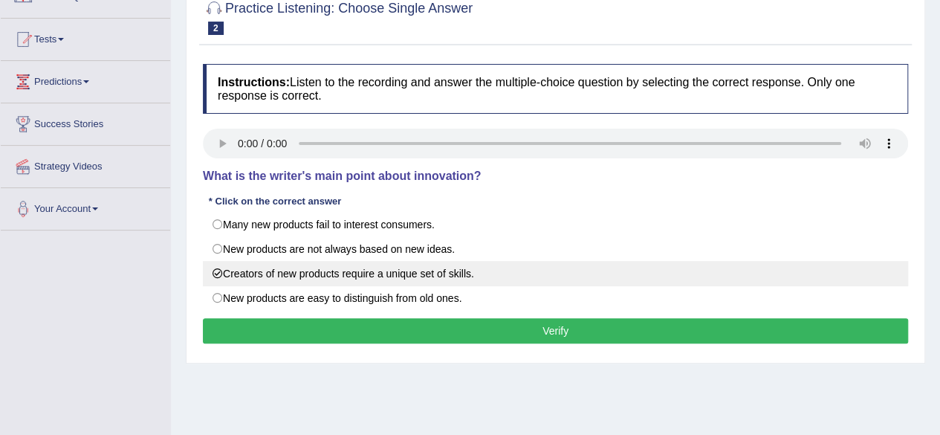
scroll to position [164, 0]
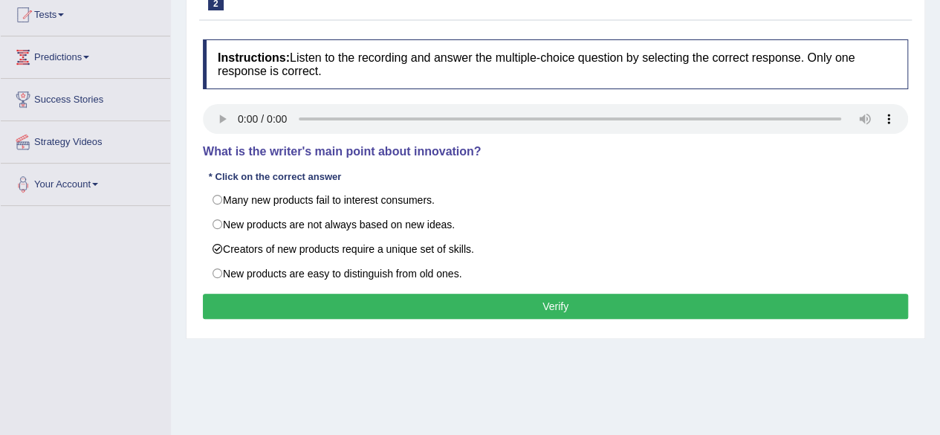
click at [545, 302] on button "Verify" at bounding box center [555, 305] width 705 height 25
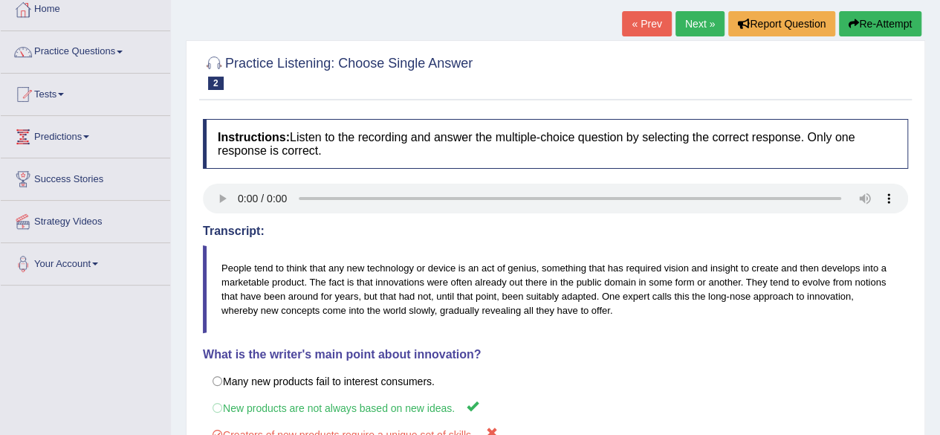
scroll to position [79, 0]
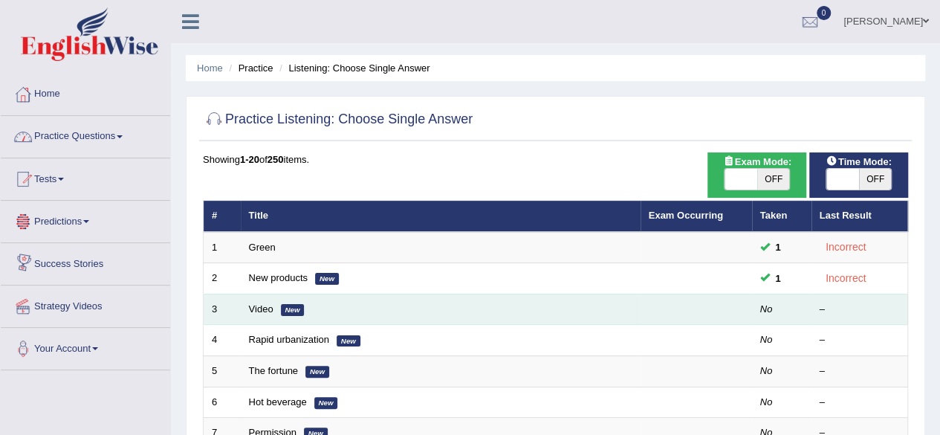
click at [291, 302] on td "Video New" at bounding box center [441, 308] width 400 height 31
click at [324, 311] on td "Video New" at bounding box center [441, 308] width 400 height 31
click at [262, 308] on link "Video" at bounding box center [261, 308] width 25 height 11
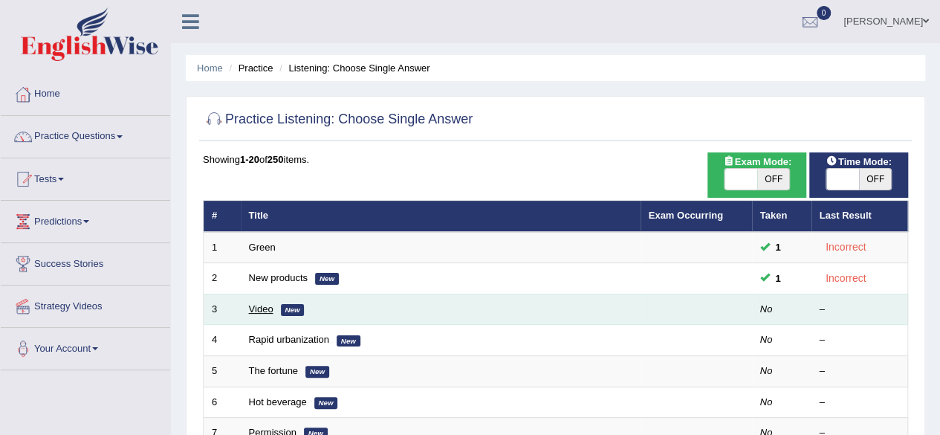
click at [262, 308] on link "Video" at bounding box center [261, 308] width 25 height 11
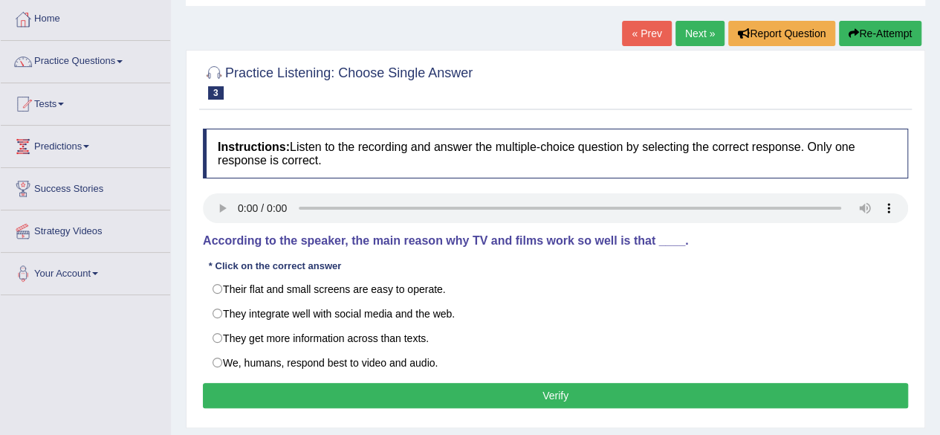
scroll to position [85, 0]
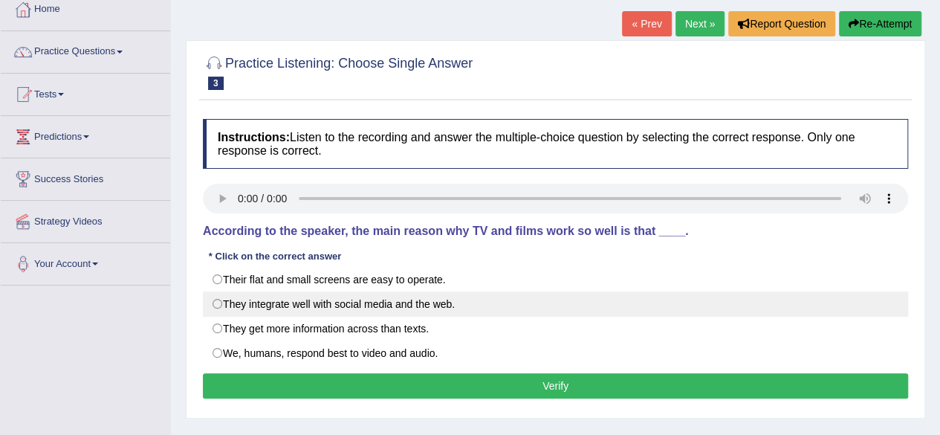
click at [218, 298] on label "They integrate well with social media and the web." at bounding box center [555, 303] width 705 height 25
radio input "true"
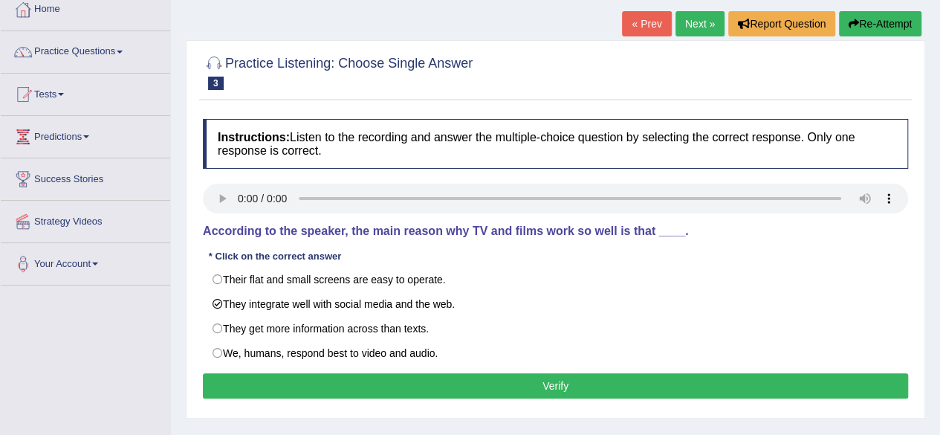
click at [490, 386] on button "Verify" at bounding box center [555, 385] width 705 height 25
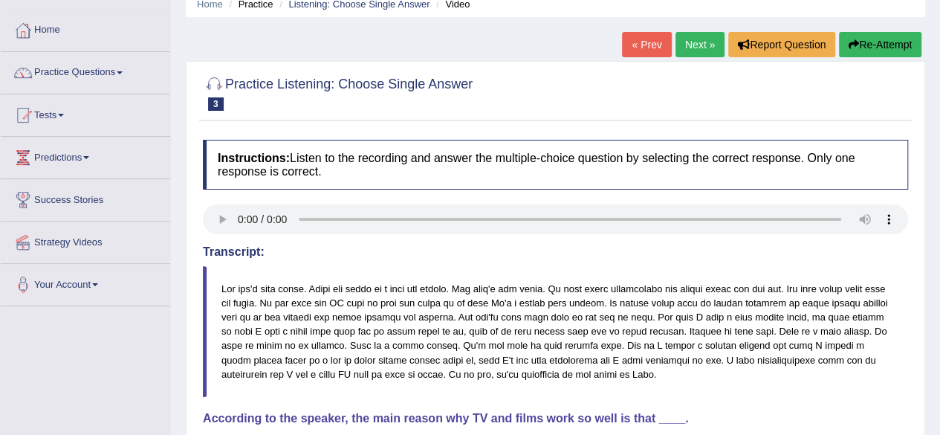
scroll to position [61, 0]
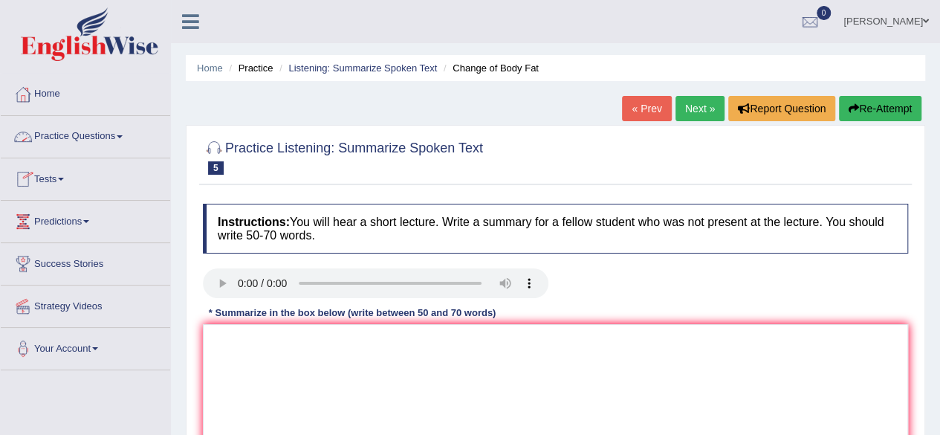
click at [122, 134] on link "Practice Questions" at bounding box center [85, 134] width 169 height 37
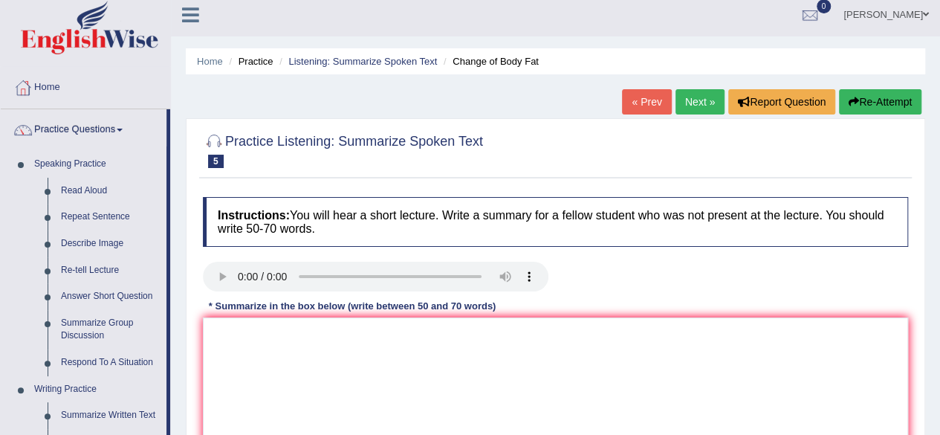
scroll to position [7, 0]
click at [110, 173] on link "Speaking Practice" at bounding box center [96, 163] width 139 height 27
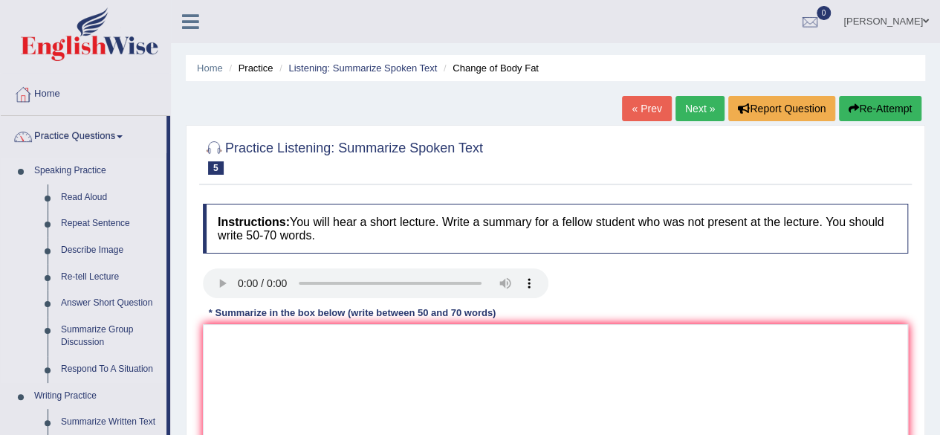
click at [110, 173] on link "Speaking Practice" at bounding box center [96, 171] width 139 height 27
click at [93, 191] on link "Read Aloud" at bounding box center [110, 197] width 112 height 27
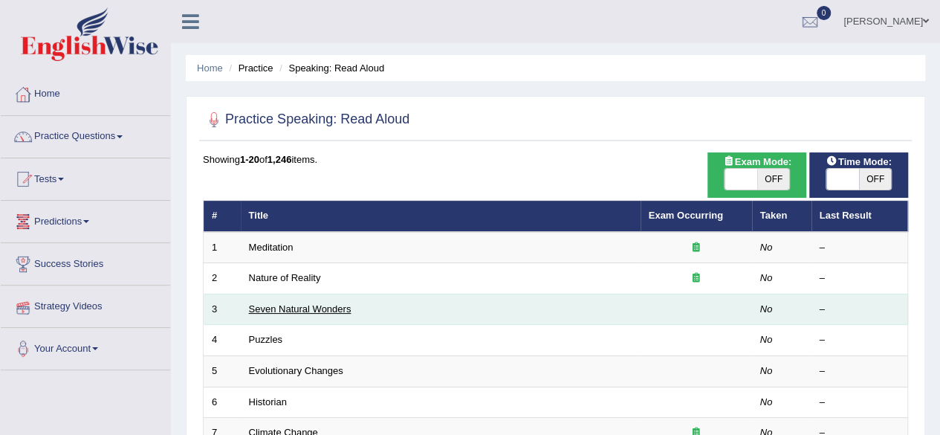
click at [280, 305] on link "Seven Natural Wonders" at bounding box center [300, 308] width 103 height 11
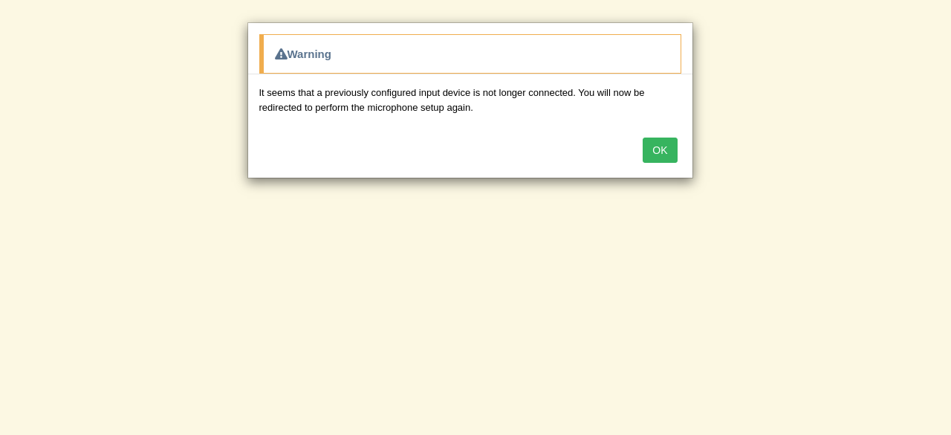
click at [658, 164] on div "OK" at bounding box center [470, 152] width 444 height 52
click at [660, 154] on button "OK" at bounding box center [660, 149] width 34 height 25
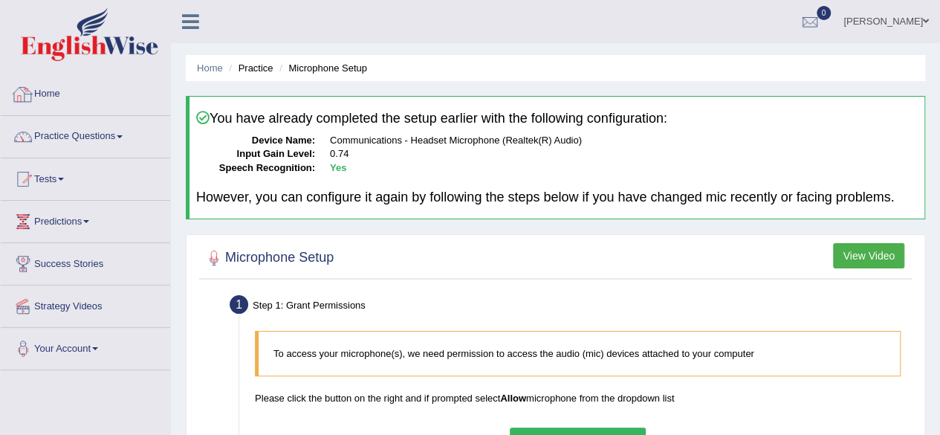
click at [53, 96] on link "Home" at bounding box center [85, 92] width 169 height 37
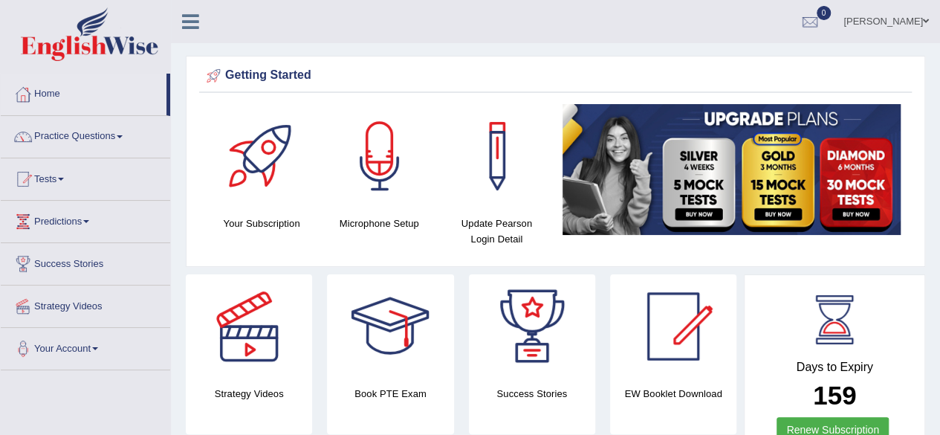
click at [4, 314] on link "Strategy Videos" at bounding box center [85, 303] width 169 height 37
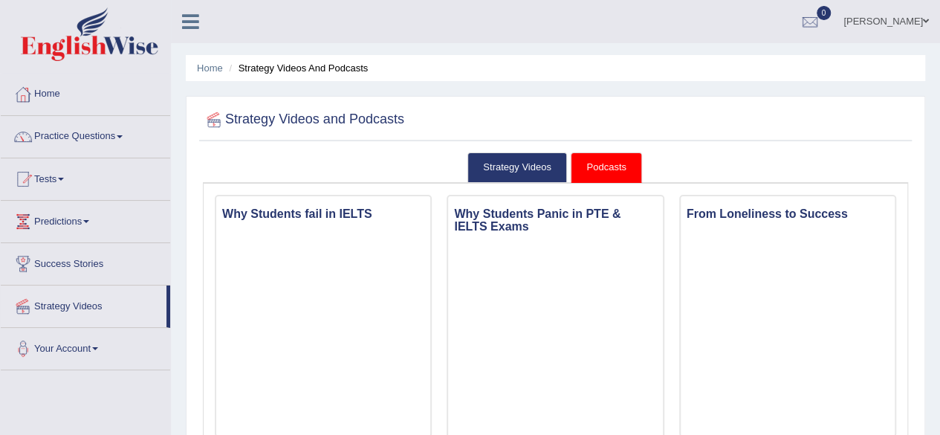
click at [25, 85] on div at bounding box center [23, 94] width 22 height 22
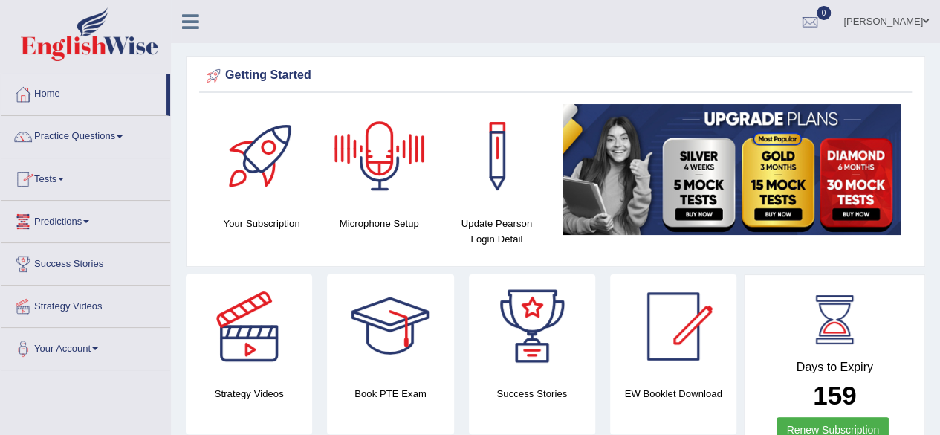
click at [392, 149] on div at bounding box center [380, 156] width 104 height 104
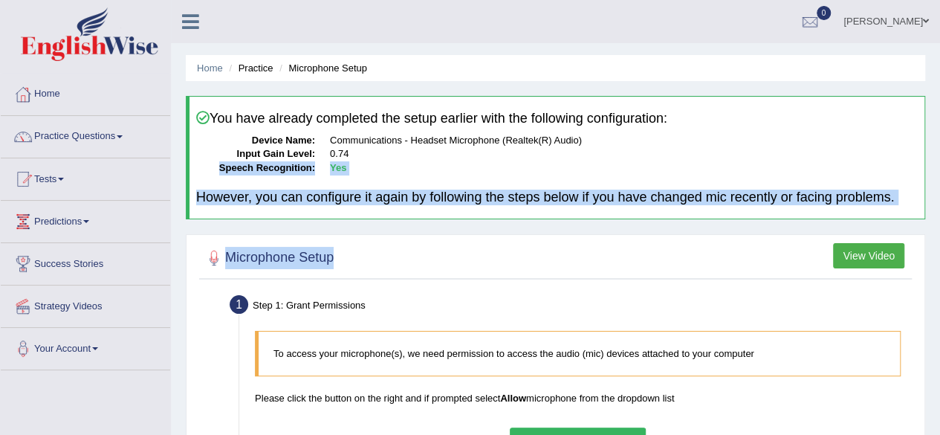
click at [566, 247] on div "Home Practice Microphone Setup You have already completed the setup earlier wit…" at bounding box center [555, 371] width 769 height 743
drag, startPoint x: 626, startPoint y: 137, endPoint x: 587, endPoint y: 266, distance: 134.4
click at [587, 266] on div "Home Practice Microphone Setup You have already completed the setup earlier wit…" at bounding box center [555, 371] width 769 height 743
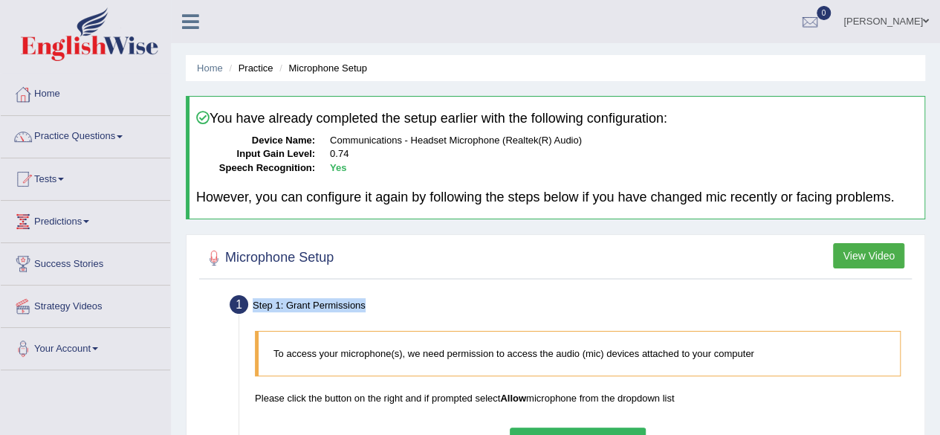
drag, startPoint x: 577, startPoint y: 236, endPoint x: 580, endPoint y: 311, distance: 75.9
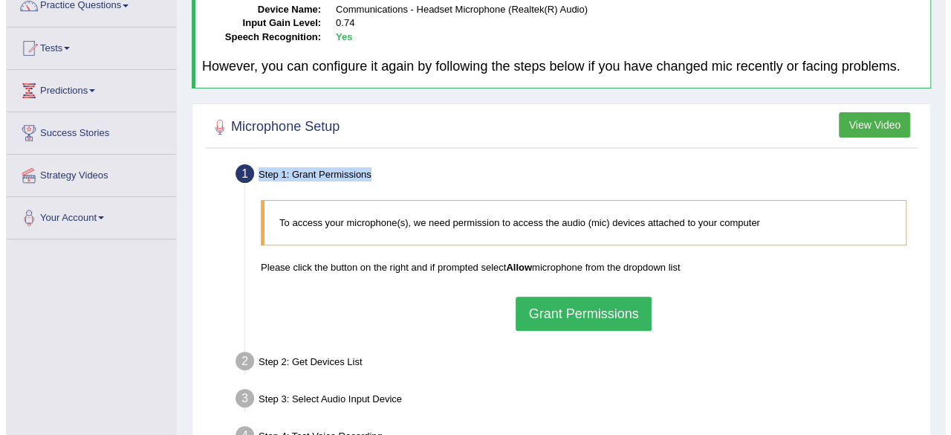
scroll to position [143, 0]
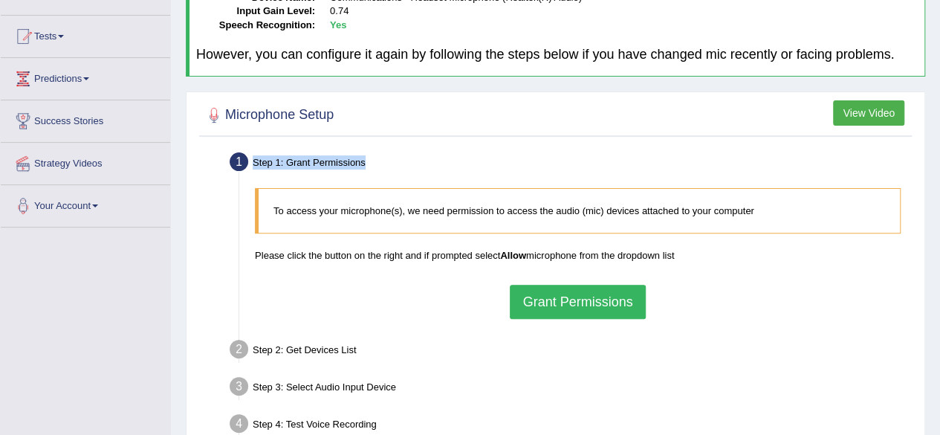
click at [606, 292] on button "Grant Permissions" at bounding box center [577, 302] width 135 height 34
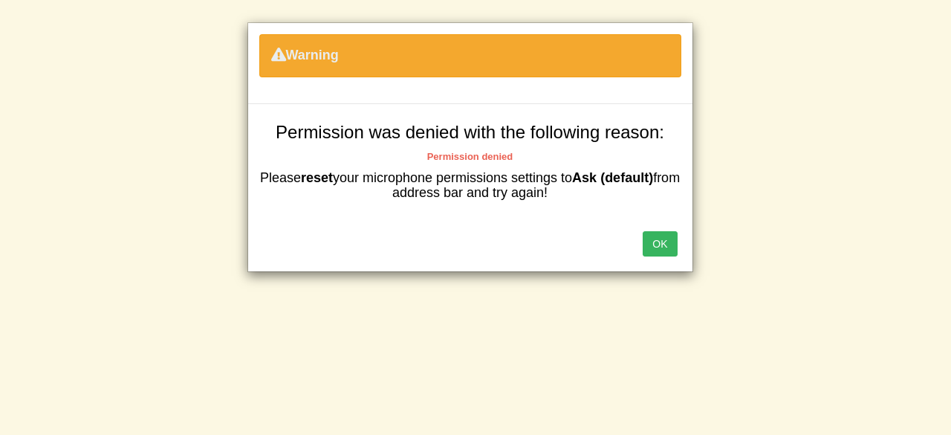
drag, startPoint x: 606, startPoint y: 292, endPoint x: 682, endPoint y: 238, distance: 92.8
click at [682, 238] on div "Warning Permission was denied with the following reason: Permission denied Plea…" at bounding box center [475, 217] width 951 height 435
drag, startPoint x: 682, startPoint y: 238, endPoint x: 663, endPoint y: 240, distance: 19.4
click at [663, 240] on div "OK" at bounding box center [470, 245] width 444 height 52
click at [663, 240] on button "OK" at bounding box center [660, 243] width 34 height 25
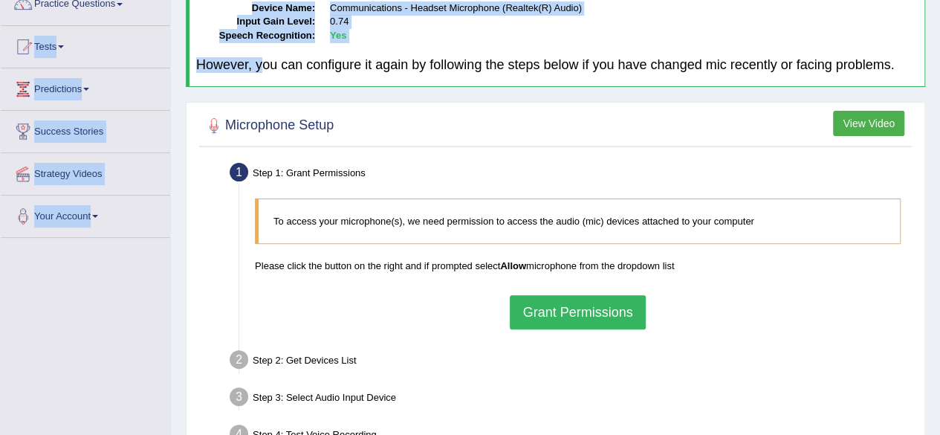
drag, startPoint x: 256, startPoint y: 81, endPoint x: 136, endPoint y: 11, distance: 139.2
click at [136, 11] on div "Toggle navigation Home Practice Questions Speaking Practice Read Aloud Repeat S…" at bounding box center [470, 254] width 940 height 773
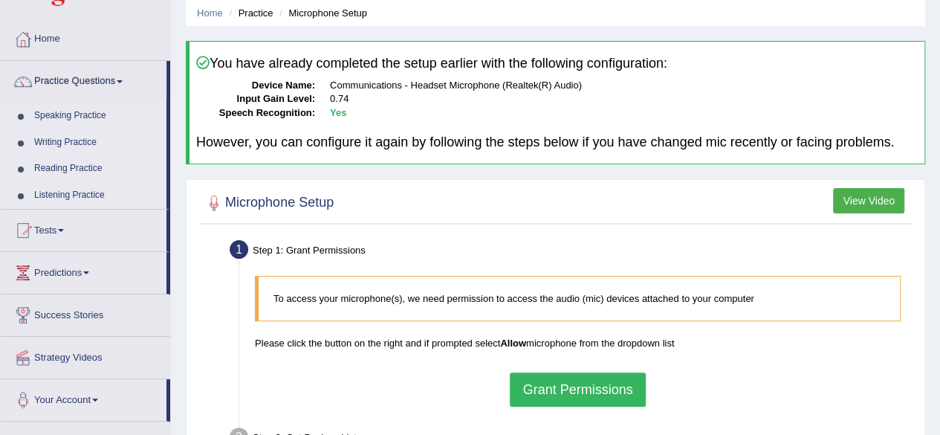
scroll to position [149, 0]
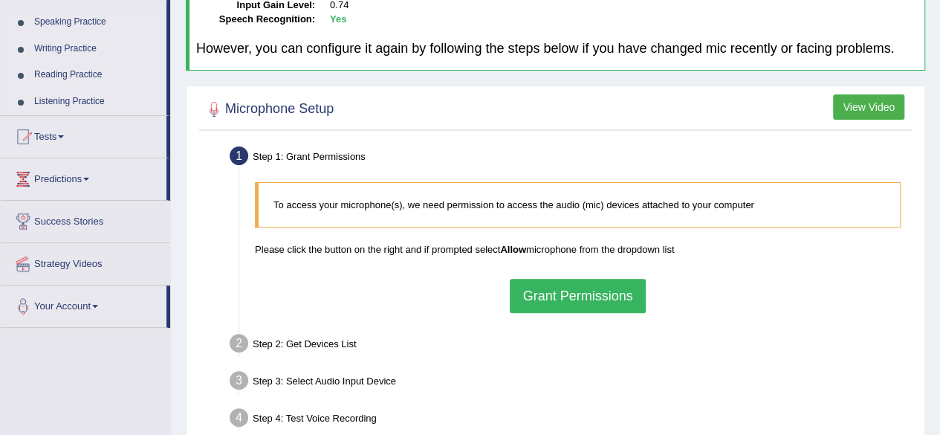
click at [606, 295] on button "Grant Permissions" at bounding box center [577, 296] width 135 height 34
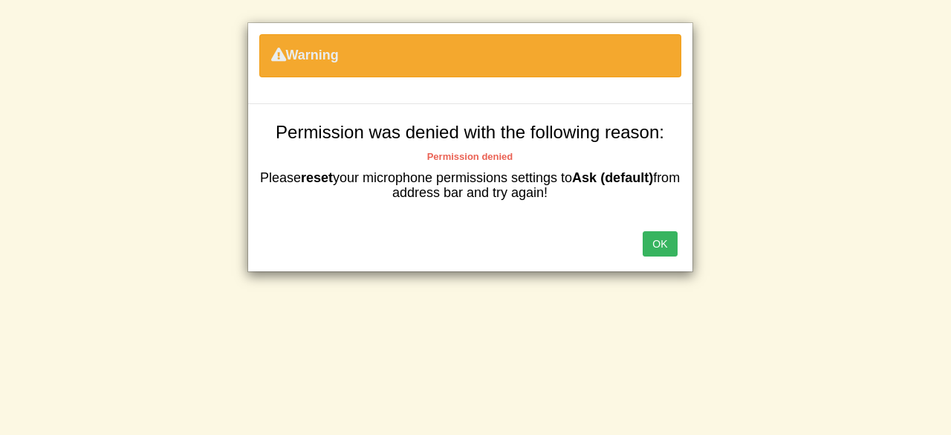
drag, startPoint x: 707, startPoint y: 258, endPoint x: 689, endPoint y: 247, distance: 21.3
click at [706, 256] on div "Warning Permission was denied with the following reason: Permission denied Plea…" at bounding box center [475, 217] width 951 height 435
click at [676, 237] on button "OK" at bounding box center [660, 243] width 34 height 25
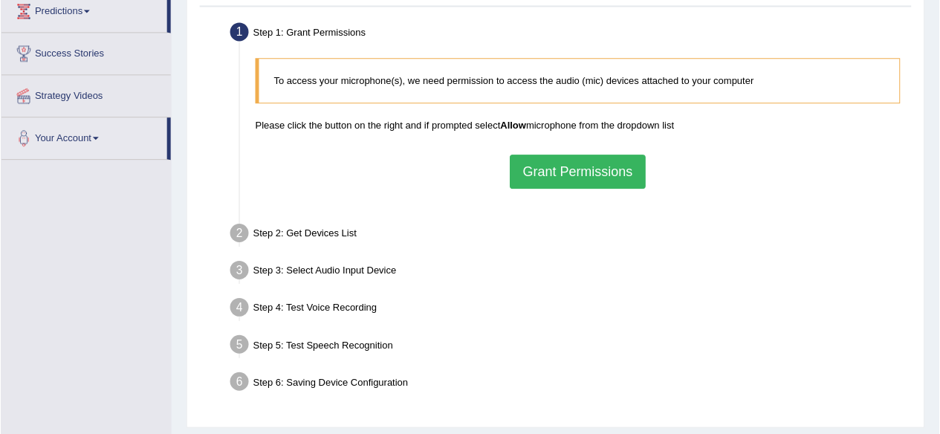
scroll to position [149, 0]
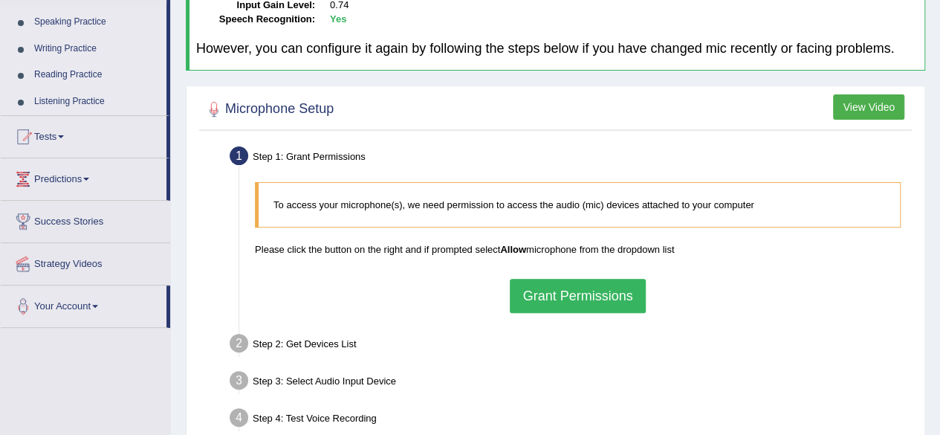
drag, startPoint x: 437, startPoint y: 279, endPoint x: 425, endPoint y: 283, distance: 12.7
click at [437, 278] on div "To access your microphone(s), we need permission to access the audio (mic) devi…" at bounding box center [577, 247] width 660 height 145
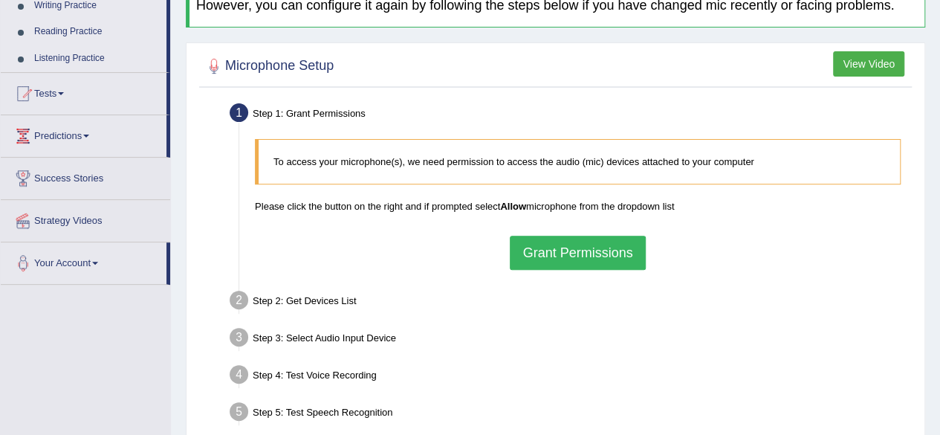
scroll to position [223, 0]
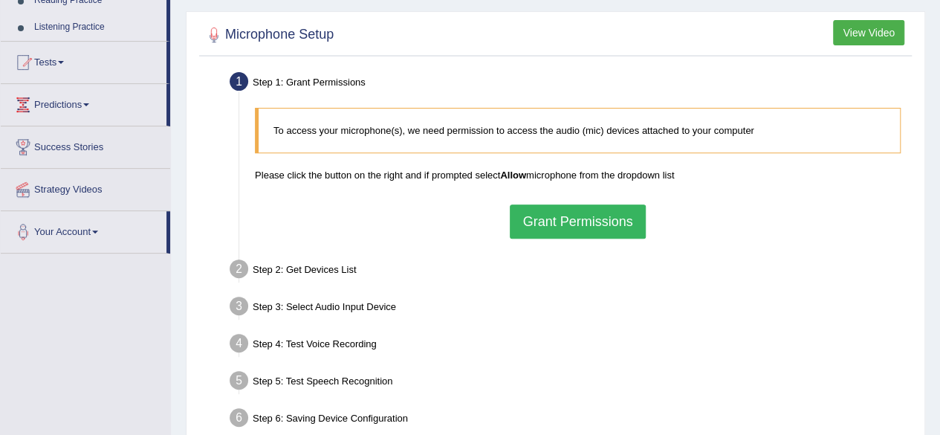
drag, startPoint x: 595, startPoint y: 235, endPoint x: 586, endPoint y: 219, distance: 18.0
click at [594, 234] on button "Grant Permissions" at bounding box center [577, 221] width 135 height 34
click at [586, 219] on div "To access your microphone(s), we need permission to access the audio (mic) devi…" at bounding box center [577, 172] width 660 height 145
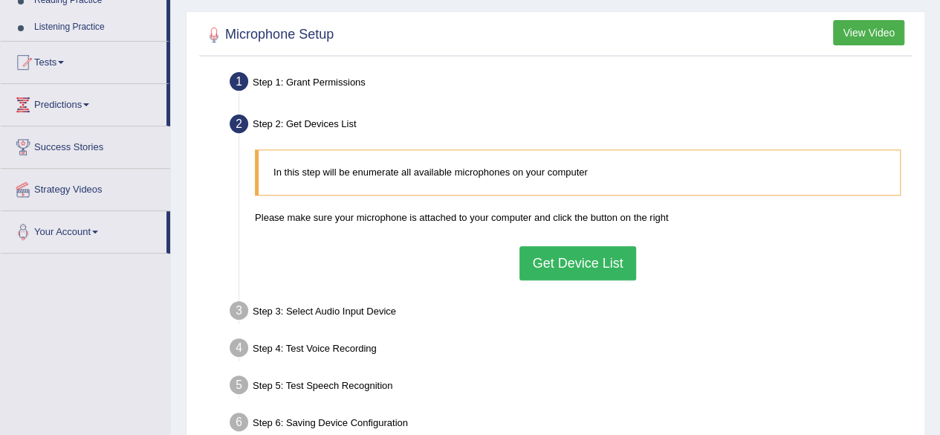
click at [548, 267] on button "Get Device List" at bounding box center [577, 263] width 116 height 34
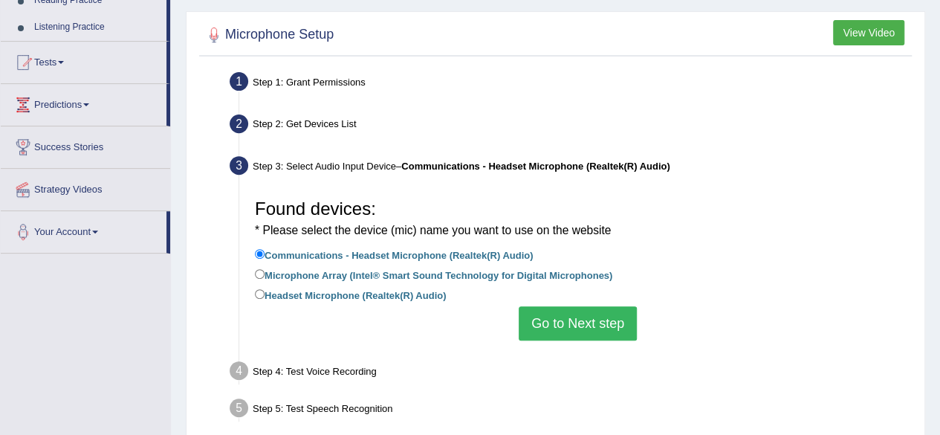
click at [569, 323] on button "Go to Next step" at bounding box center [578, 323] width 118 height 34
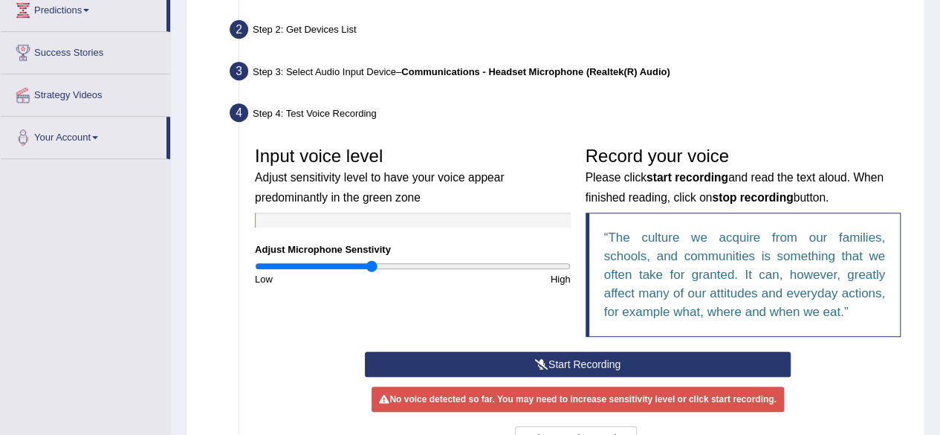
scroll to position [371, 0]
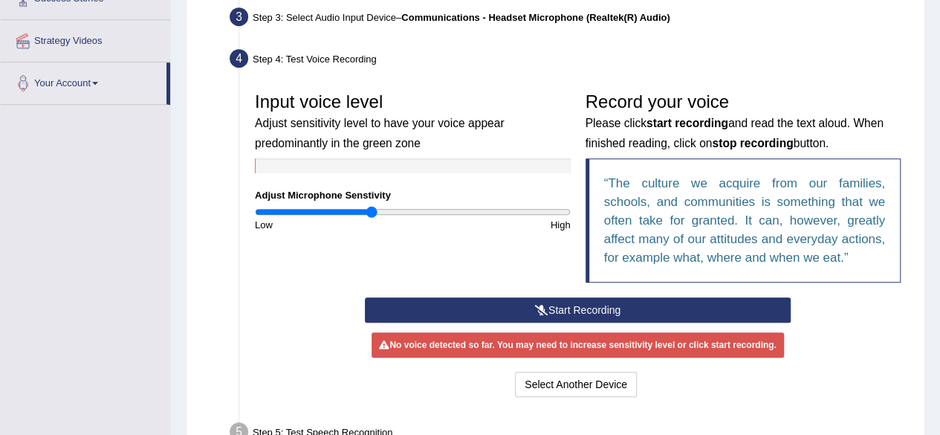
click at [525, 306] on button "Start Recording" at bounding box center [578, 309] width 426 height 25
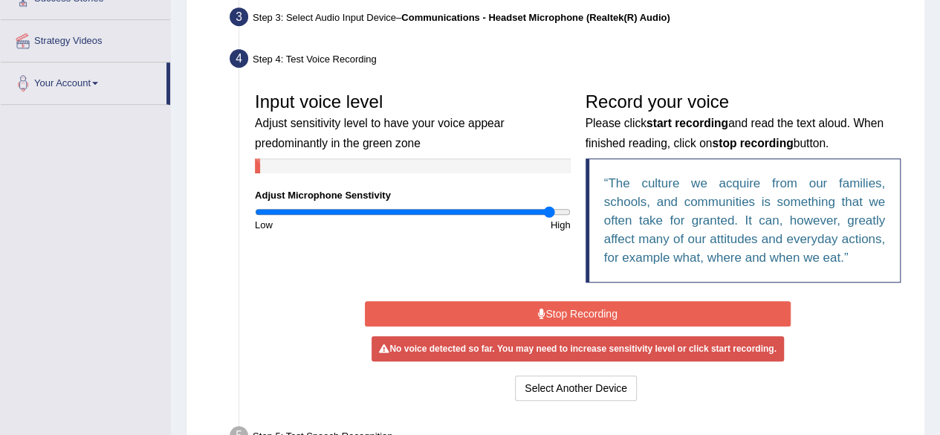
click at [550, 210] on input "range" at bounding box center [413, 212] width 316 height 12
type input "2"
click at [563, 210] on input "range" at bounding box center [413, 212] width 316 height 12
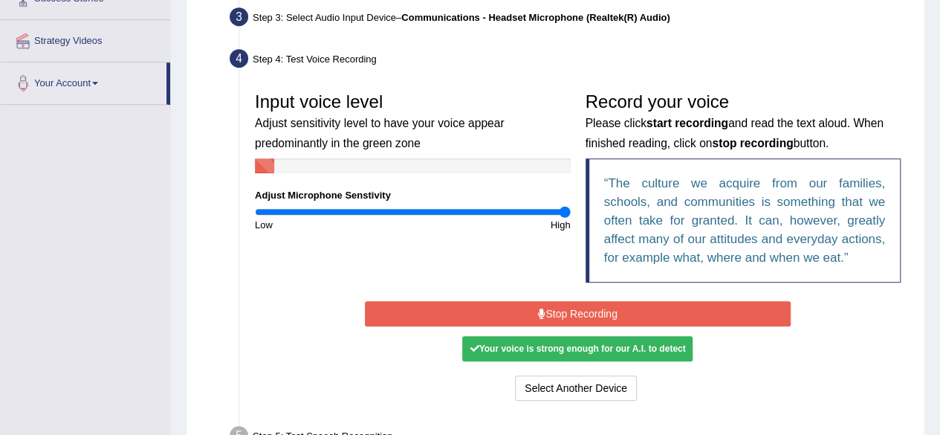
click at [499, 304] on button "Stop Recording" at bounding box center [578, 313] width 426 height 25
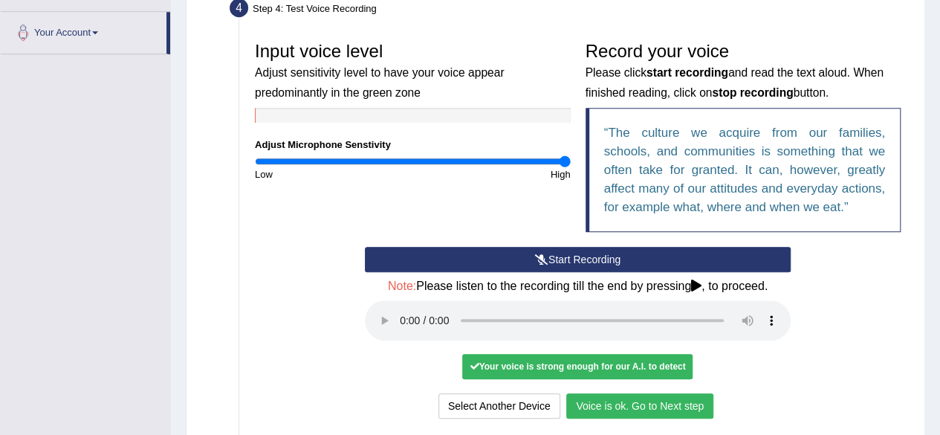
scroll to position [426, 0]
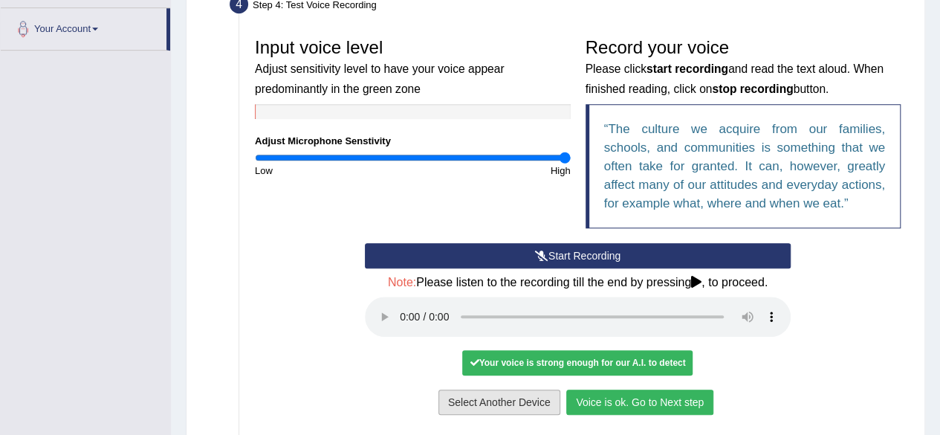
click at [522, 390] on button "Select Another Device" at bounding box center [499, 401] width 122 height 25
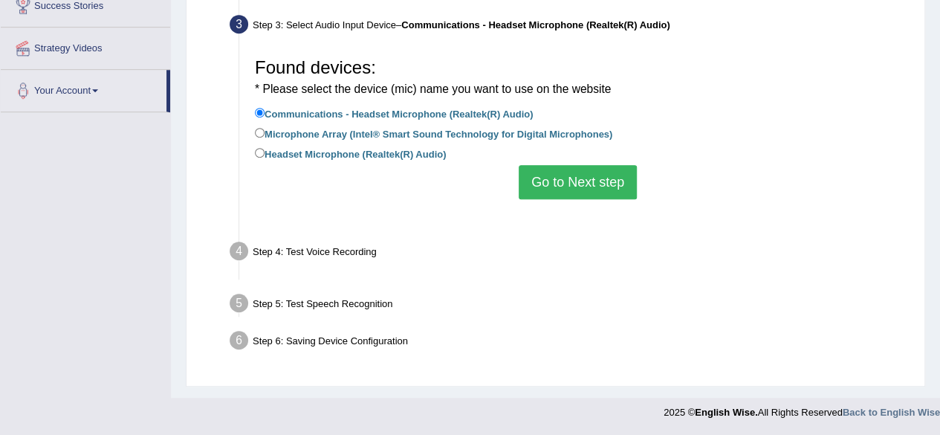
scroll to position [345, 0]
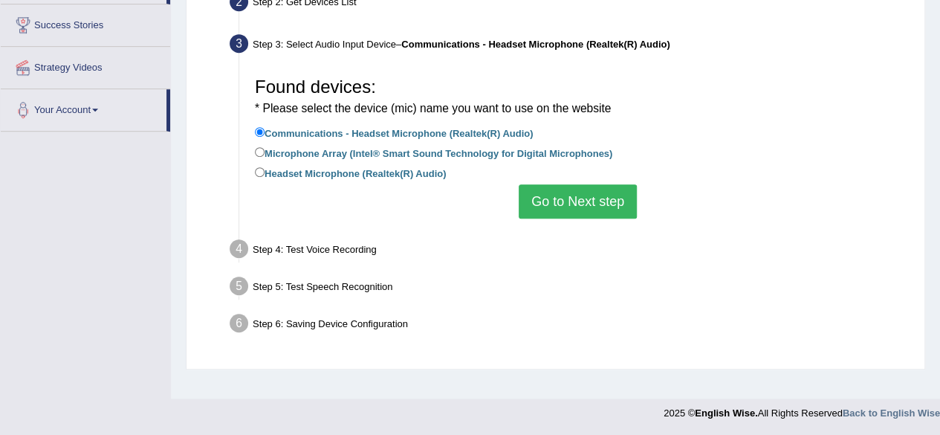
click at [580, 196] on button "Go to Next step" at bounding box center [578, 201] width 118 height 34
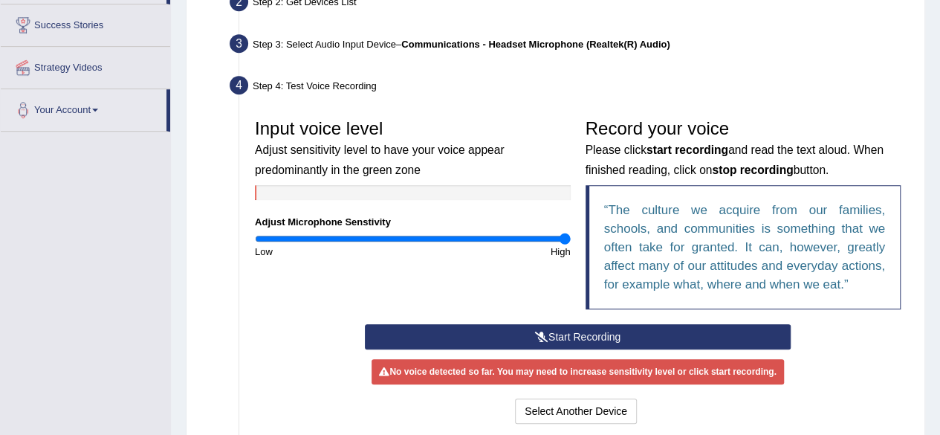
click at [585, 332] on button "Start Recording" at bounding box center [578, 336] width 426 height 25
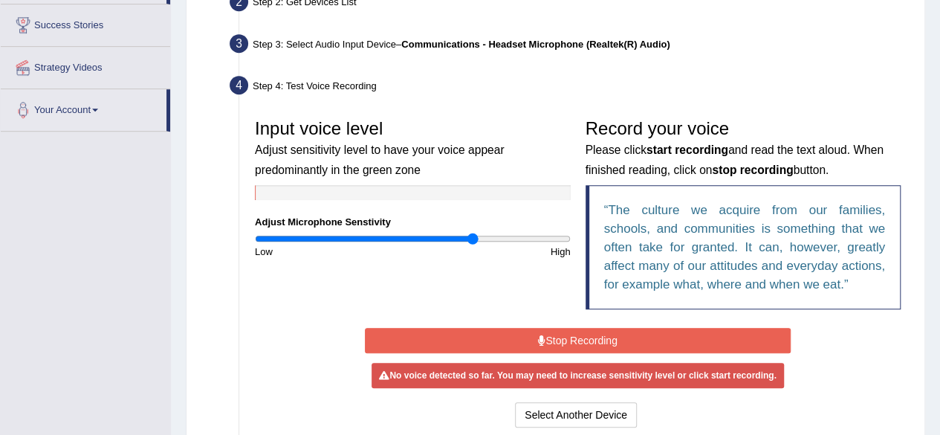
click at [472, 239] on input "range" at bounding box center [413, 239] width 316 height 12
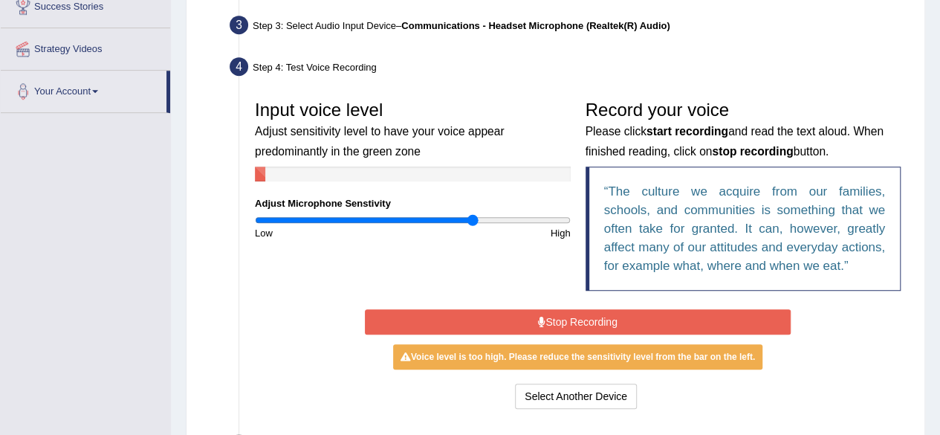
scroll to position [364, 0]
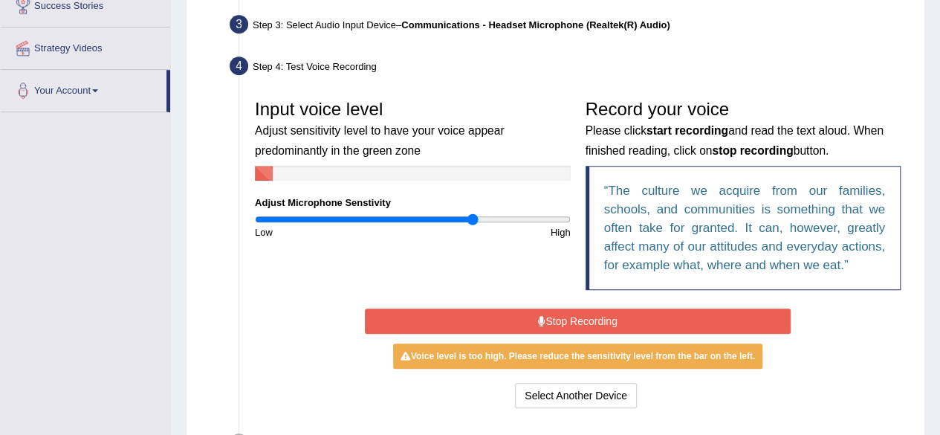
click at [567, 406] on div "Select Another Device Voice is ok. Go to Next step" at bounding box center [578, 397] width 426 height 29
click at [568, 398] on button "Select Another Device" at bounding box center [576, 395] width 122 height 25
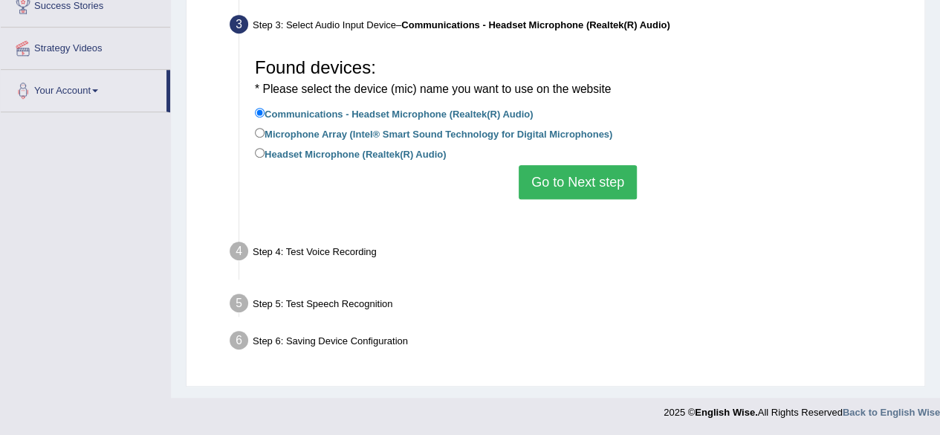
scroll to position [345, 0]
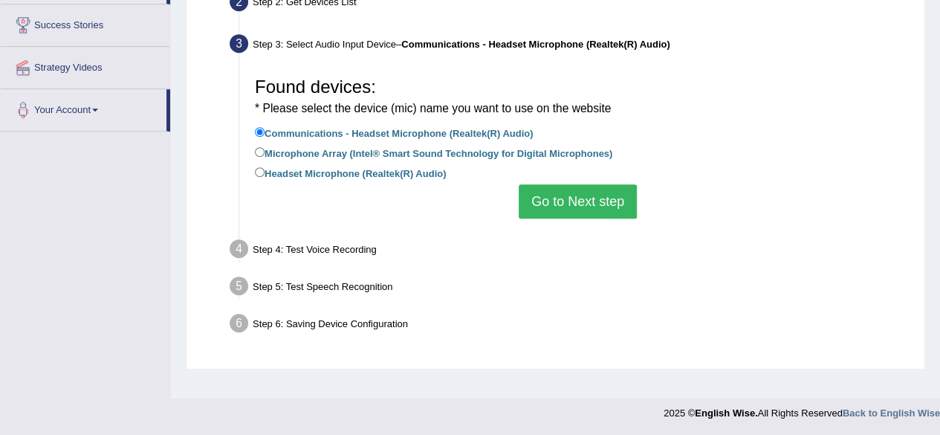
click at [574, 202] on button "Go to Next step" at bounding box center [578, 201] width 118 height 34
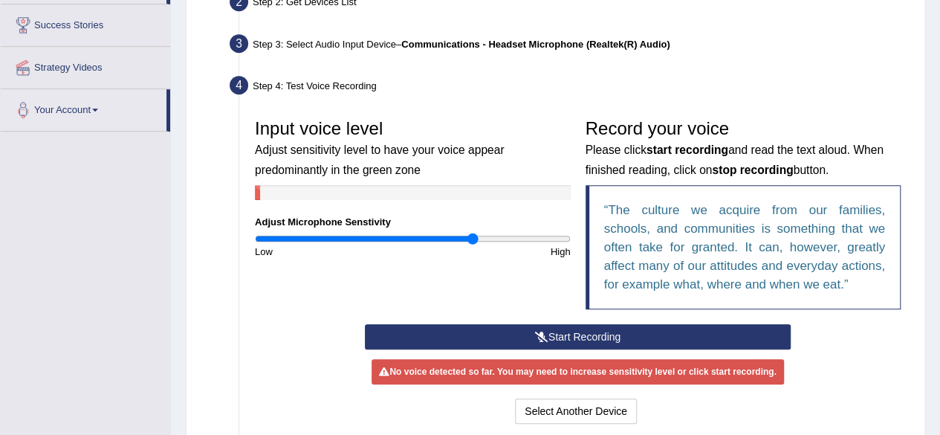
click at [536, 340] on button "Start Recording" at bounding box center [578, 336] width 426 height 25
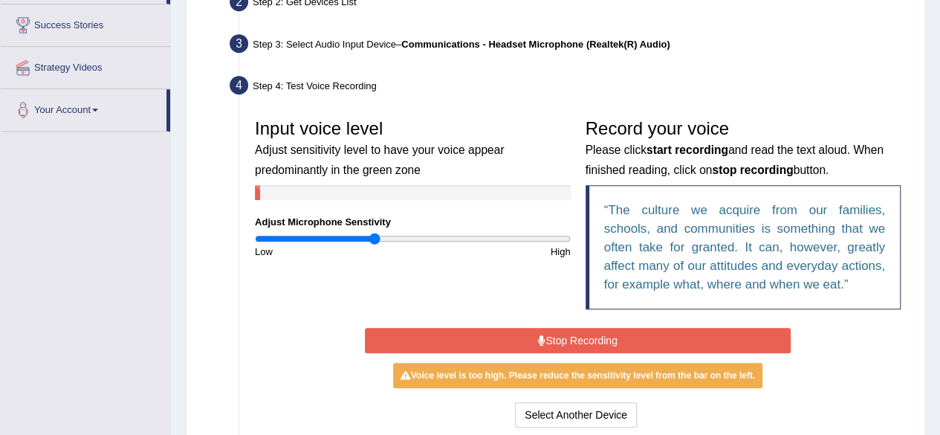
type input "0.76"
click at [373, 233] on input "range" at bounding box center [413, 239] width 316 height 12
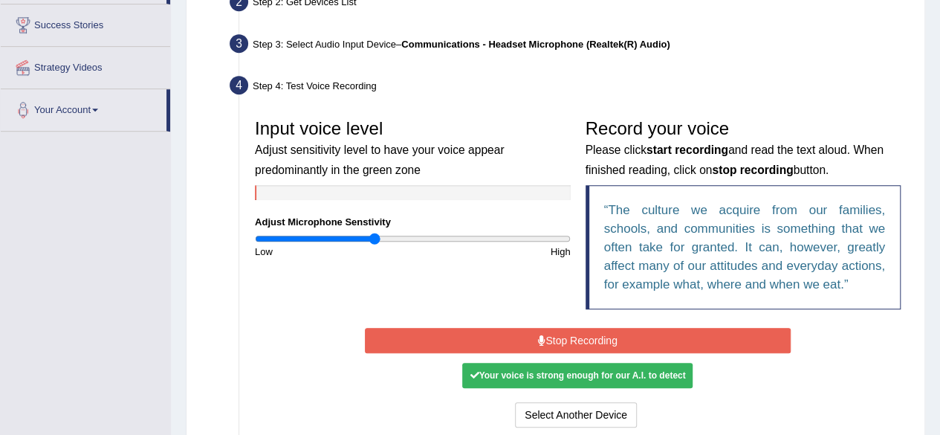
click at [509, 347] on button "Stop Recording" at bounding box center [578, 340] width 426 height 25
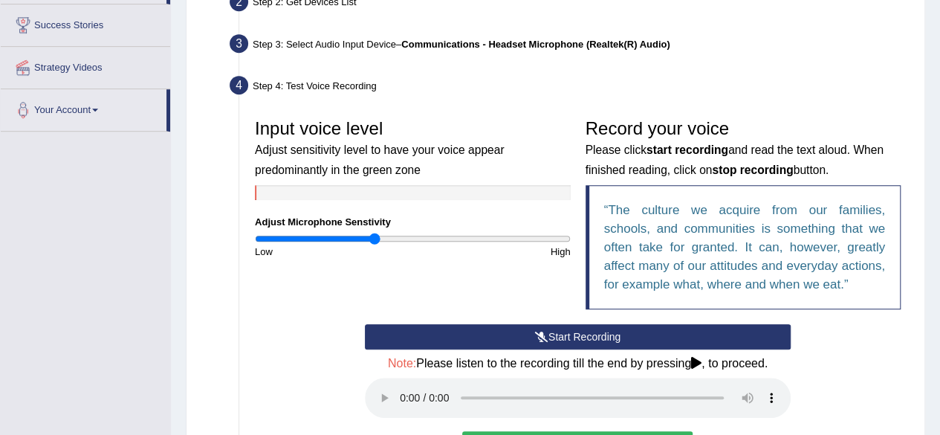
scroll to position [432, 0]
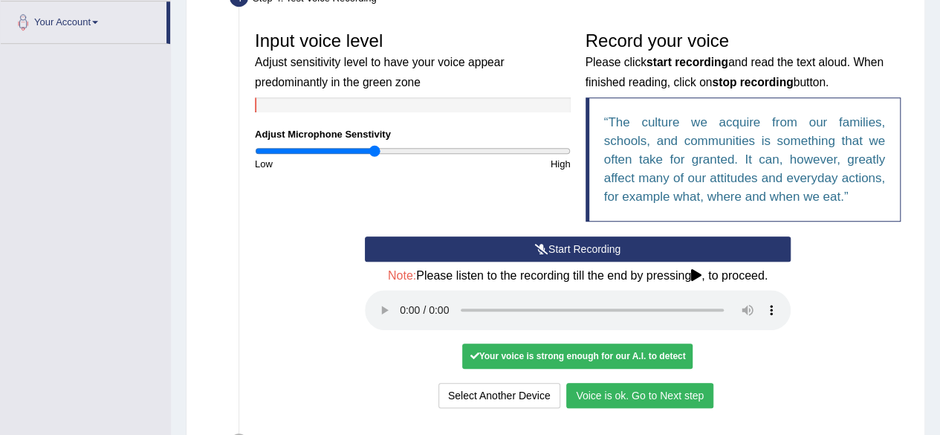
click at [606, 387] on button "Voice is ok. Go to Next step" at bounding box center [639, 395] width 147 height 25
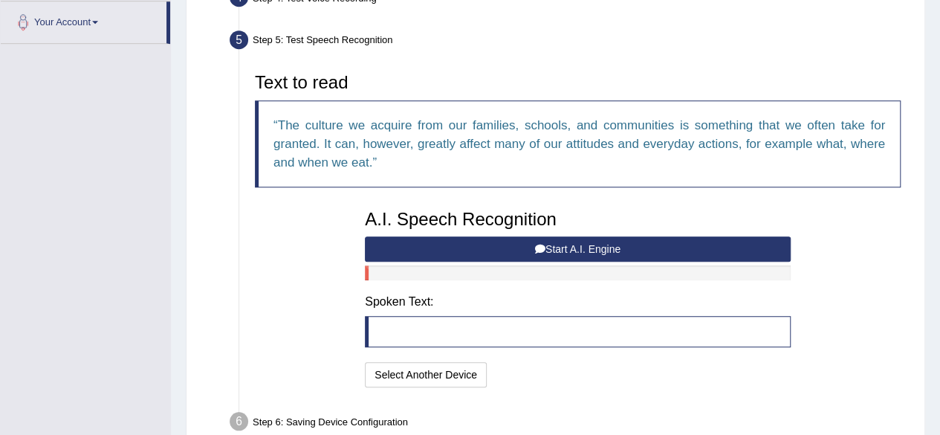
click at [609, 247] on button "Start A.I. Engine" at bounding box center [578, 248] width 426 height 25
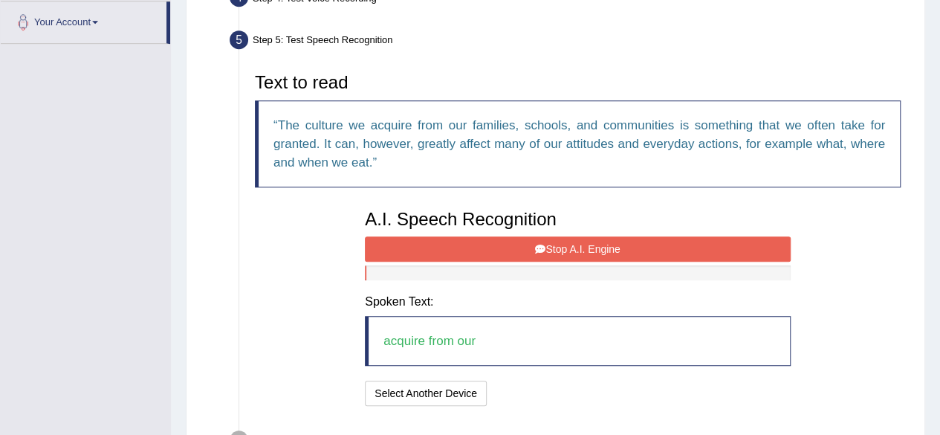
click at [609, 247] on button "Stop A.I. Engine" at bounding box center [578, 248] width 426 height 25
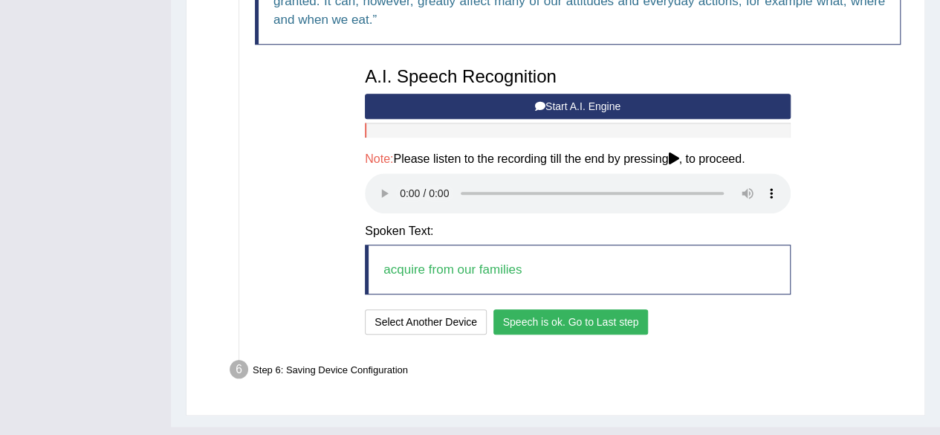
click at [604, 326] on button "Speech is ok. Go to Last step" at bounding box center [570, 321] width 155 height 25
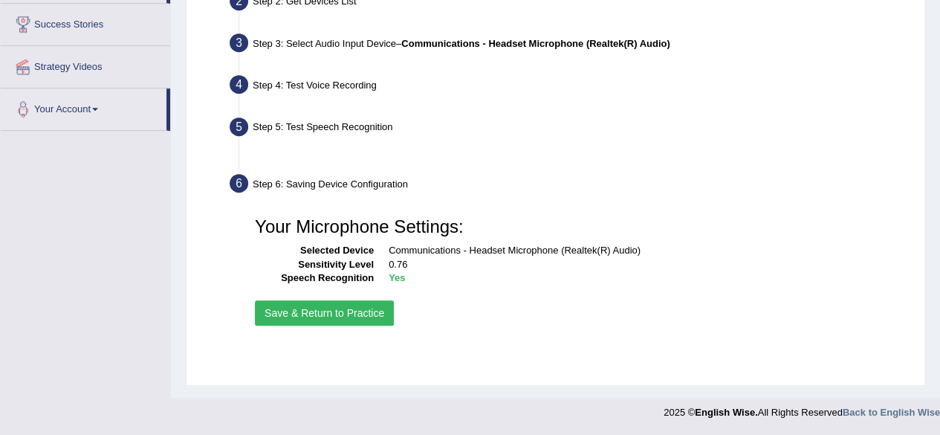
scroll to position [345, 0]
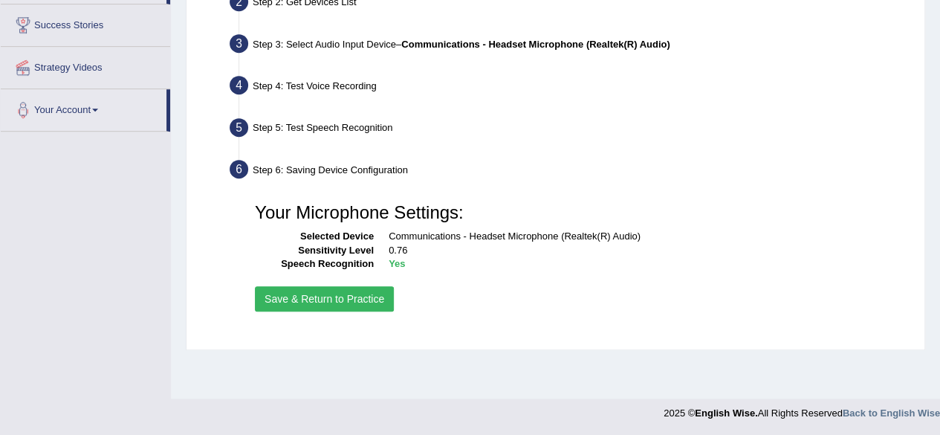
click at [383, 292] on button "Save & Return to Practice" at bounding box center [324, 298] width 139 height 25
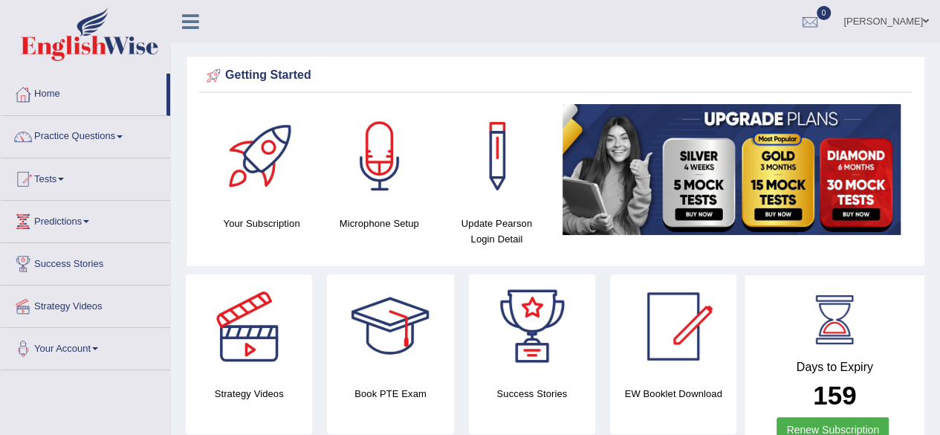
click at [123, 135] on span at bounding box center [120, 136] width 6 height 3
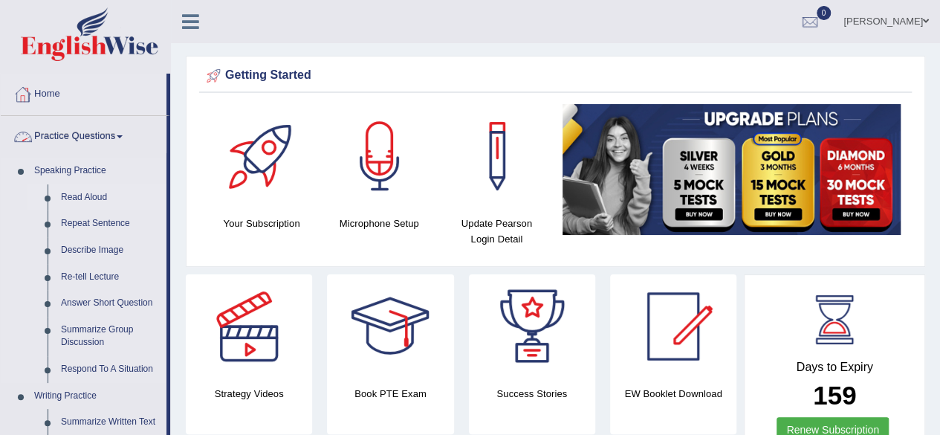
click at [94, 209] on link "Read Aloud" at bounding box center [110, 197] width 112 height 27
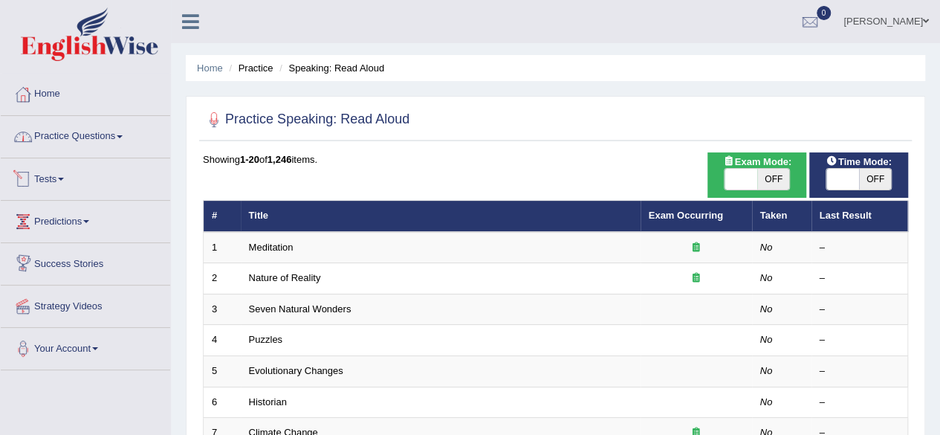
click at [100, 144] on link "Practice Questions" at bounding box center [85, 134] width 169 height 37
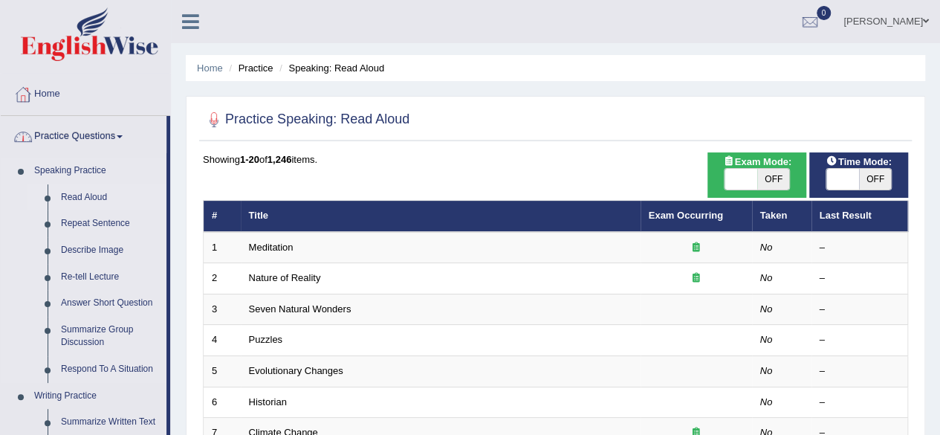
click at [86, 192] on link "Read Aloud" at bounding box center [110, 197] width 112 height 27
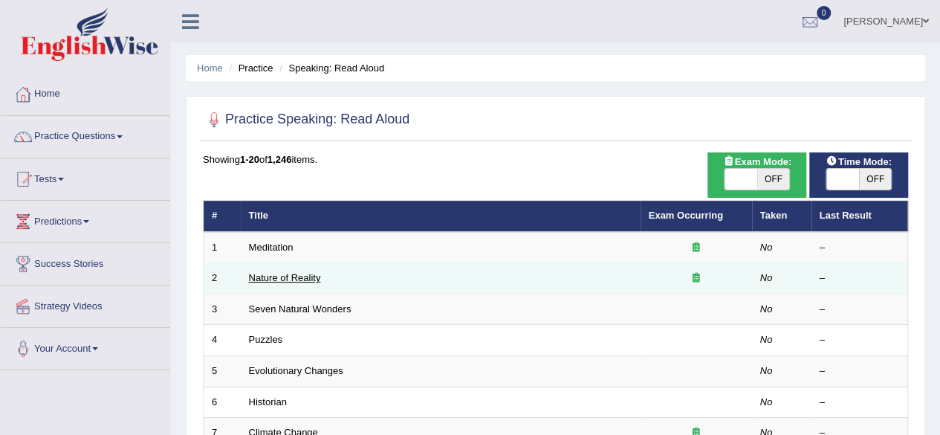
click at [274, 276] on link "Nature of Reality" at bounding box center [285, 277] width 72 height 11
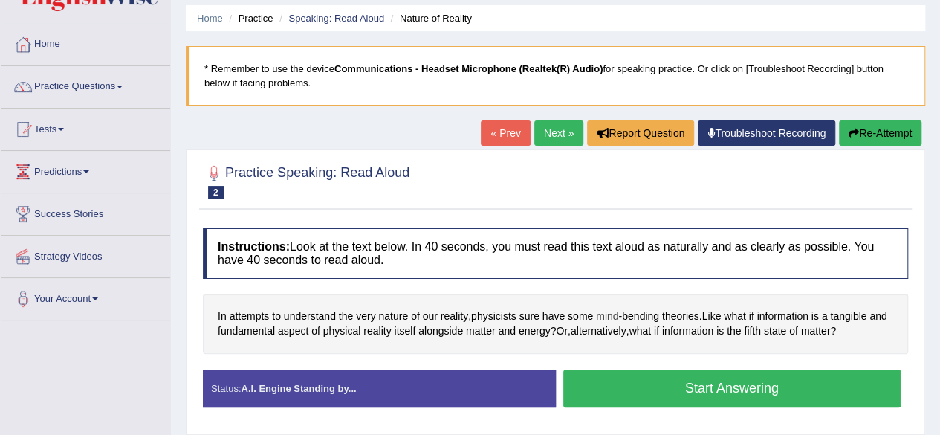
scroll to position [51, 0]
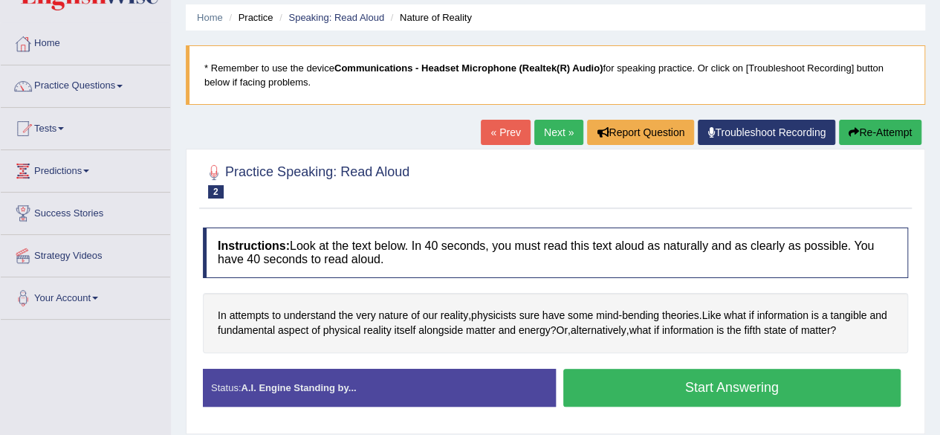
click at [609, 369] on button "Start Answering" at bounding box center [732, 388] width 338 height 38
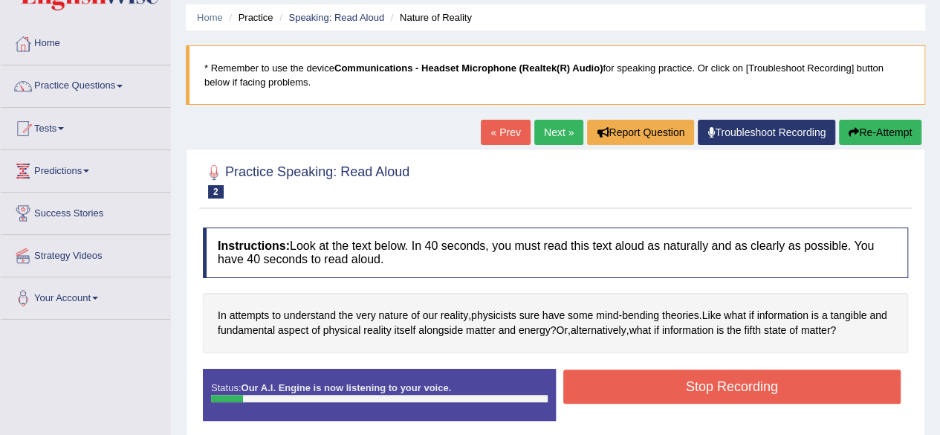
click at [629, 396] on button "Stop Recording" at bounding box center [732, 386] width 338 height 34
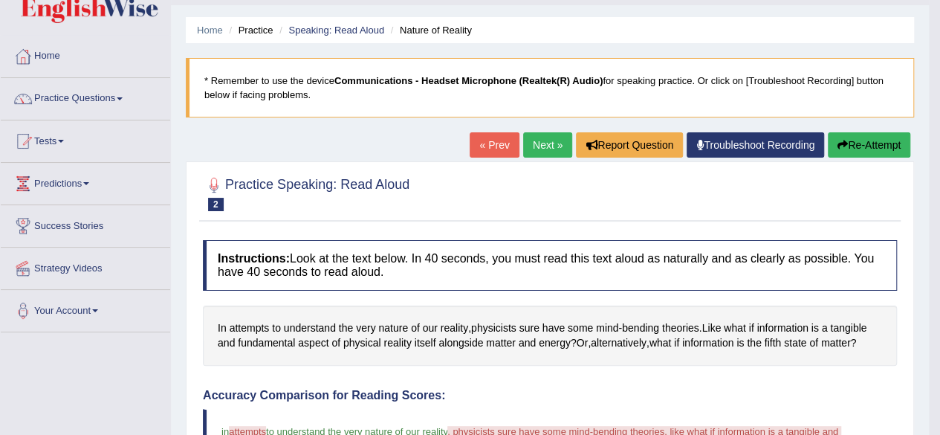
scroll to position [0, 0]
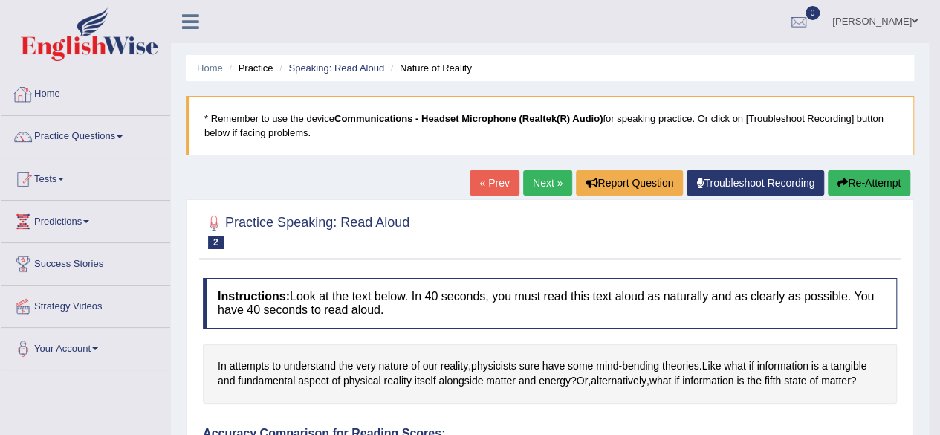
click at [53, 93] on link "Home" at bounding box center [85, 92] width 169 height 37
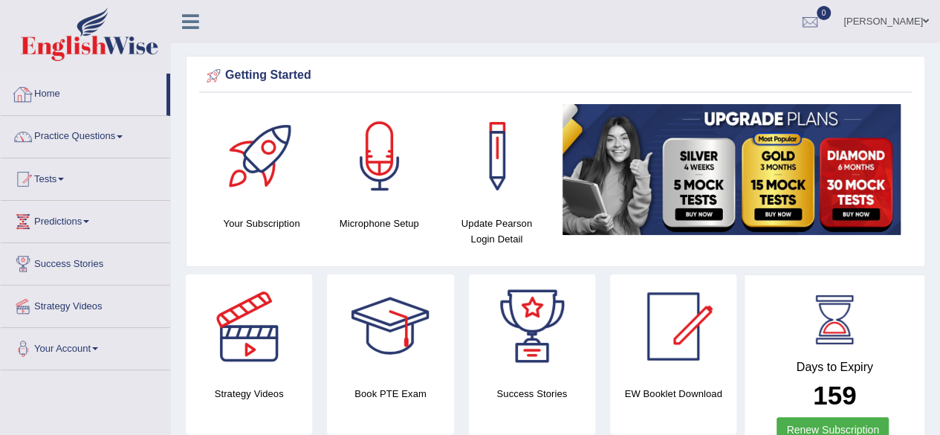
click at [39, 80] on link "Home" at bounding box center [84, 92] width 166 height 37
click at [73, 149] on link "Practice Questions" at bounding box center [85, 134] width 169 height 37
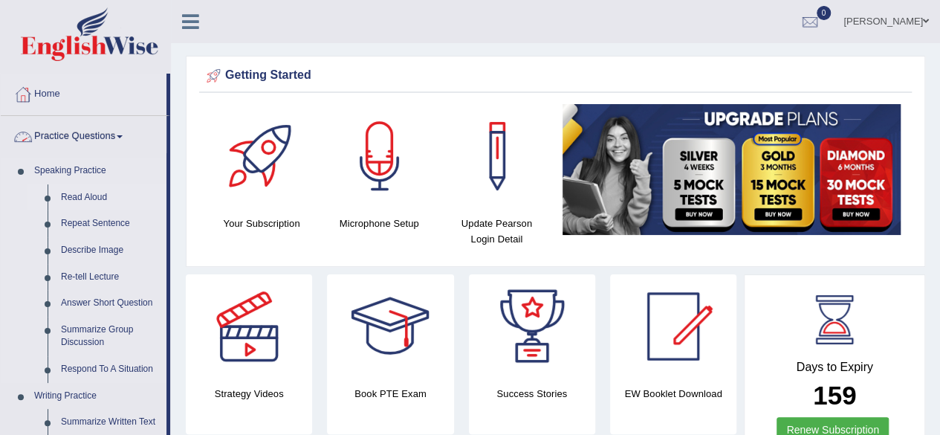
click at [77, 200] on link "Read Aloud" at bounding box center [110, 197] width 112 height 27
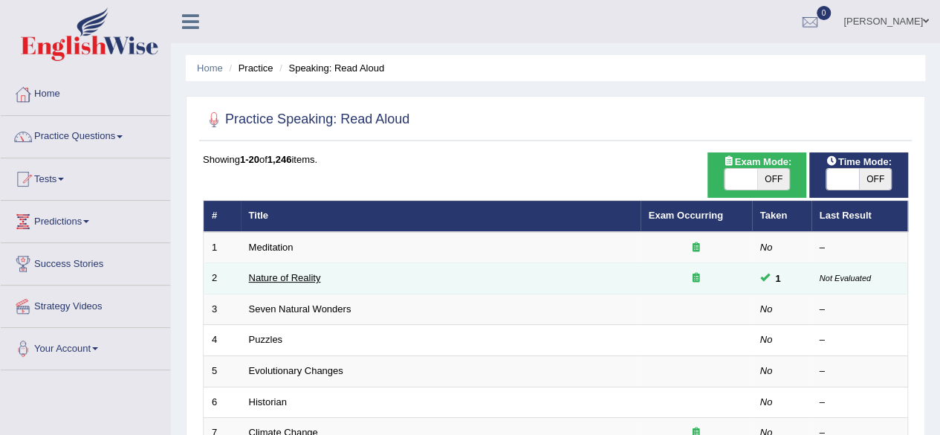
click at [300, 272] on link "Nature of Reality" at bounding box center [285, 277] width 72 height 11
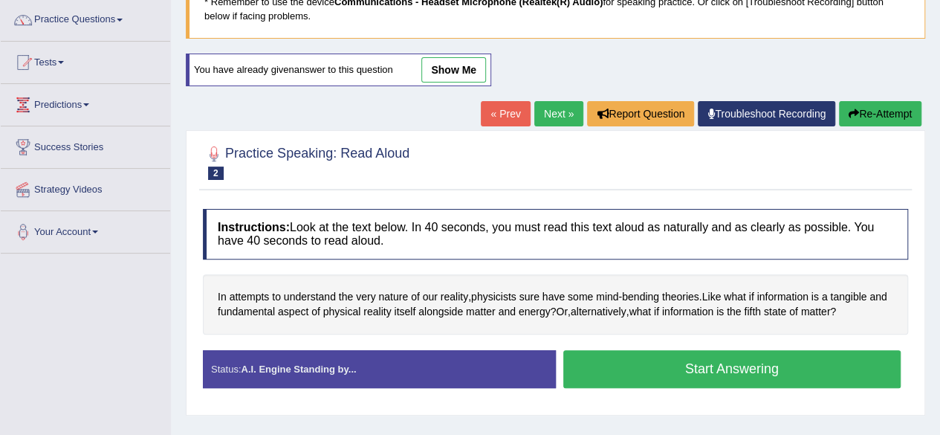
scroll to position [117, 0]
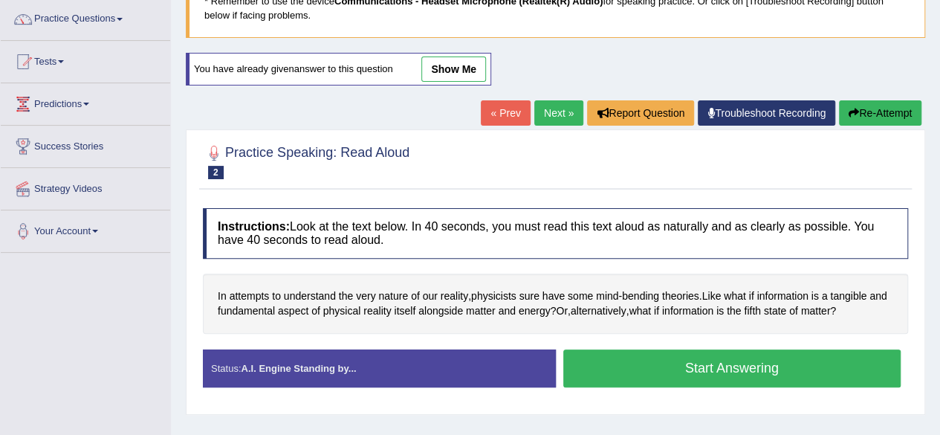
click at [600, 371] on button "Start Answering" at bounding box center [732, 368] width 338 height 38
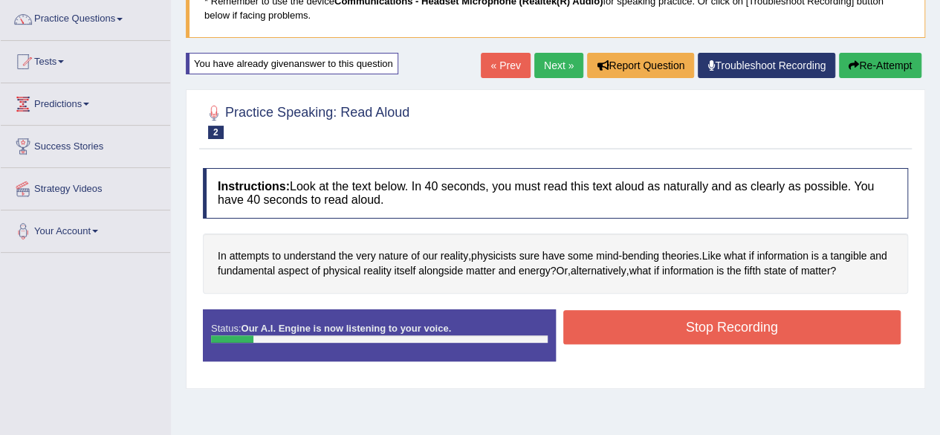
click at [677, 329] on button "Stop Recording" at bounding box center [732, 327] width 338 height 34
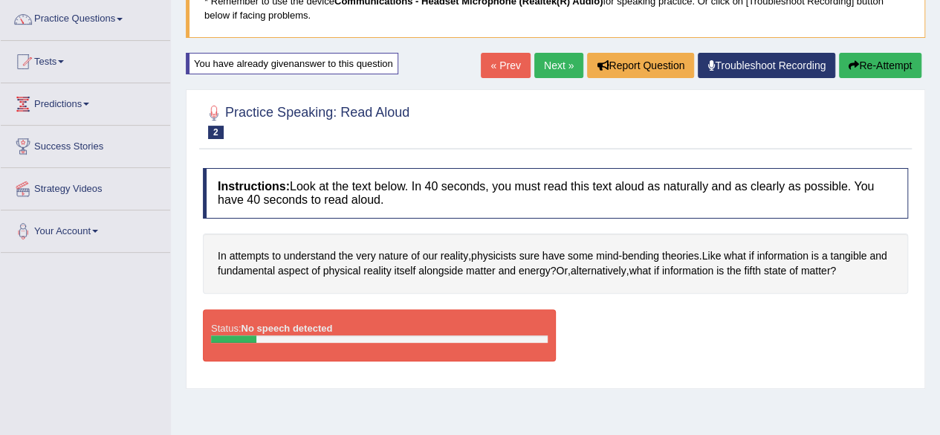
click at [677, 329] on div "Status: No speech detected Start Answering Stop Recording" at bounding box center [555, 342] width 705 height 67
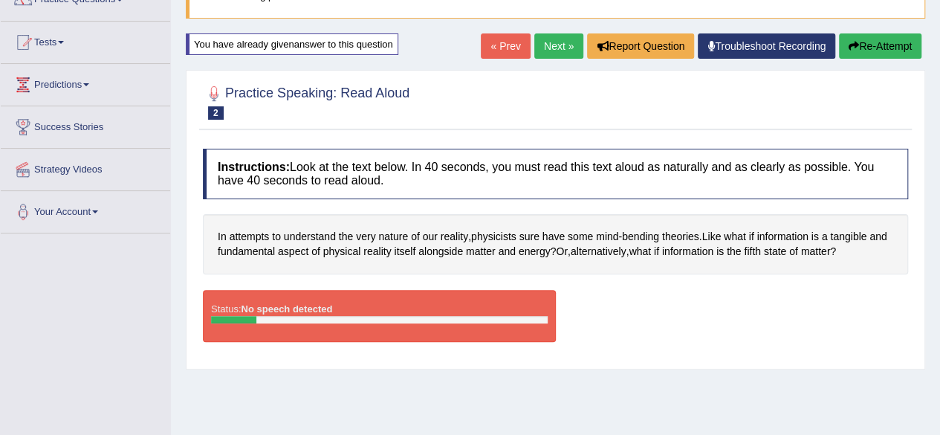
scroll to position [139, 0]
